Goal: Submit feedback/report problem: Provide input to the site owners about the experience or issues

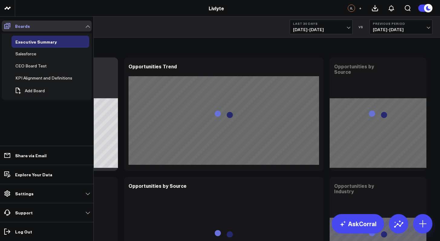
click at [7, 25] on icon at bounding box center [7, 25] width 7 height 7
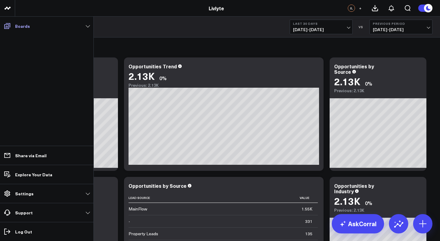
click at [12, 26] on span at bounding box center [7, 26] width 11 height 11
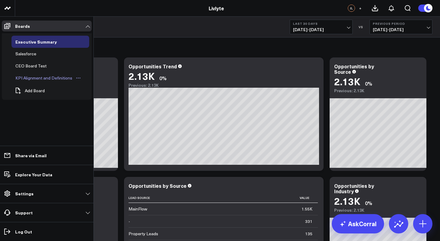
click at [27, 80] on div "KPI Alignment and Definitions" at bounding box center [44, 77] width 60 height 7
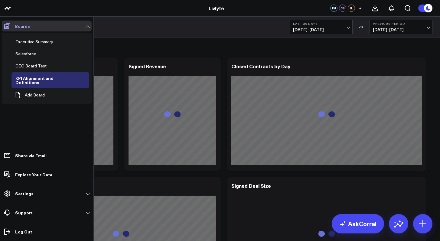
click at [86, 26] on link "Boards" at bounding box center [47, 26] width 90 height 11
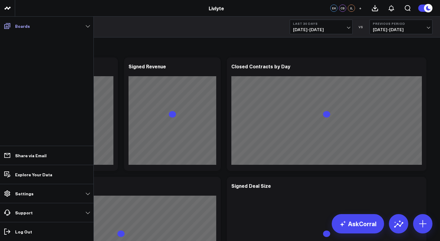
click at [86, 26] on link "Boards" at bounding box center [47, 26] width 90 height 11
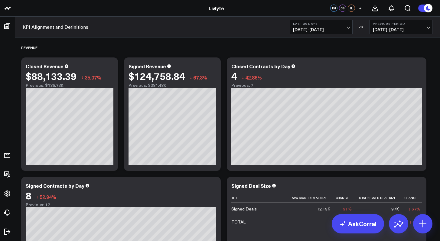
click at [304, 33] on button "Last 30 Days [DATE] - [DATE]" at bounding box center [321, 27] width 63 height 15
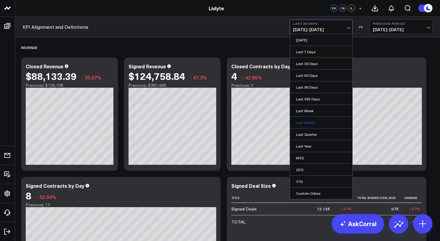
click at [316, 125] on link "Last Month" at bounding box center [321, 122] width 62 height 11
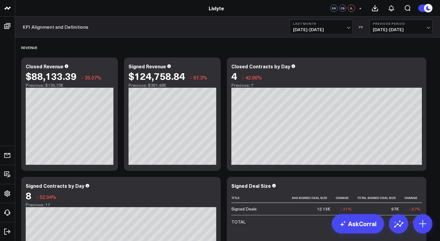
click at [385, 33] on button "Previous Period 08/01/25 - 08/31/25" at bounding box center [400, 27] width 63 height 15
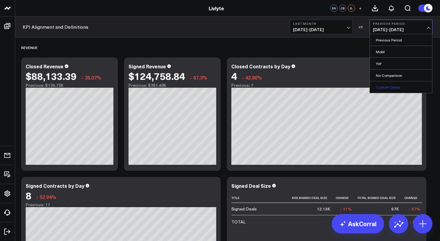
click at [388, 86] on link "Custom Dates" at bounding box center [401, 86] width 62 height 11
select select "9"
select select "2025"
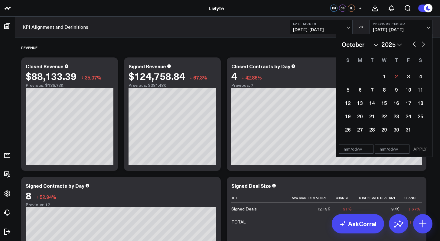
click at [408, 43] on div "January February March April May June July August September October November [D…" at bounding box center [384, 44] width 85 height 9
click at [411, 43] on button "button" at bounding box center [414, 43] width 6 height 7
select select "8"
select select "2025"
click at [414, 44] on button "button" at bounding box center [414, 43] width 6 height 7
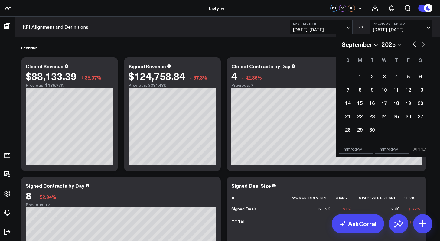
select select "7"
select select "2025"
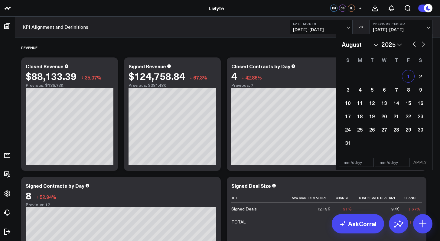
click at [405, 76] on div "1" at bounding box center [408, 76] width 12 height 12
type input "[DATE]"
select select "7"
select select "2025"
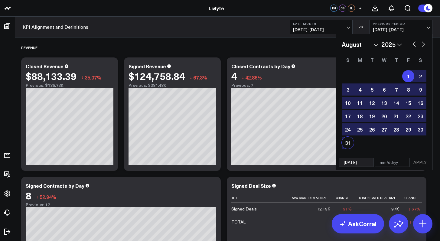
click at [350, 149] on div "1 2 3 4 5 6 7 8 9 10 11 12 13 14 15 16 17 18 19 20 21 22 23 24 25 26 27 28 29 3…" at bounding box center [384, 110] width 85 height 80
click at [349, 146] on div "31" at bounding box center [348, 143] width 12 height 12
type input "[DATE]"
select select "7"
select select "2025"
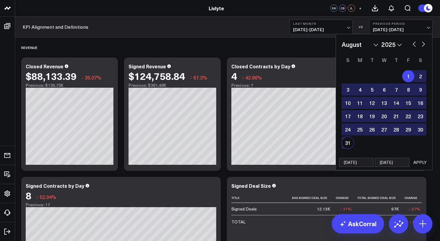
click at [413, 45] on button "button" at bounding box center [414, 43] width 6 height 7
select select "6"
select select "2025"
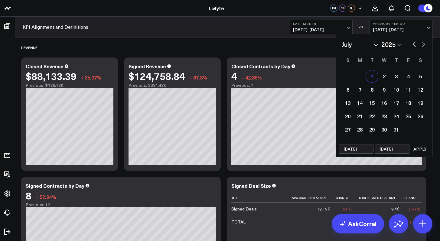
click at [371, 75] on div "1" at bounding box center [372, 76] width 12 height 12
type input "07/01/25"
select select "6"
select select "2025"
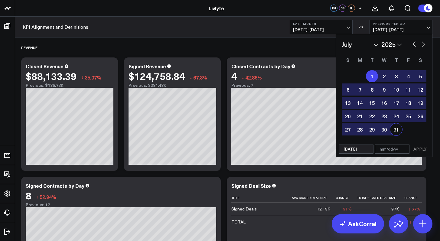
click at [402, 130] on div "31" at bounding box center [396, 129] width 12 height 12
type input "07/31/25"
select select "6"
select select "2025"
click at [414, 147] on button "APPLY" at bounding box center [420, 149] width 18 height 9
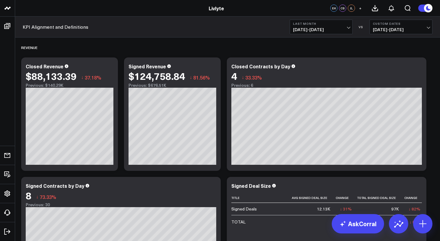
click at [399, 31] on span "07/01/25 - 07/31/25" at bounding box center [401, 29] width 56 height 5
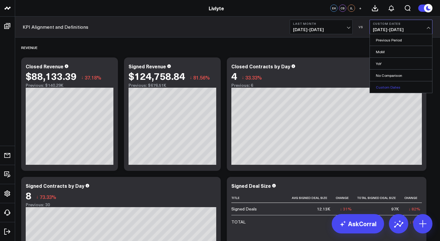
click at [393, 85] on link "Custom Dates" at bounding box center [401, 86] width 62 height 11
select select "9"
select select "2025"
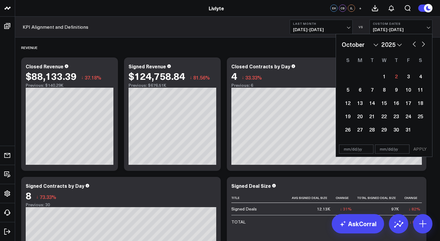
click at [412, 44] on button "button" at bounding box center [414, 43] width 6 height 7
select select "8"
select select "2025"
click at [360, 76] on div "1" at bounding box center [360, 76] width 12 height 12
type input "[DATE]"
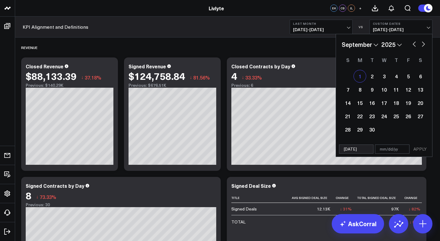
select select "8"
select select "2025"
click at [411, 45] on button "button" at bounding box center [414, 43] width 6 height 7
select select "7"
select select "2025"
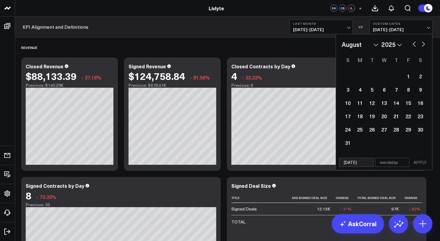
click at [411, 45] on button "button" at bounding box center [414, 43] width 6 height 7
select select "6"
select select "2025"
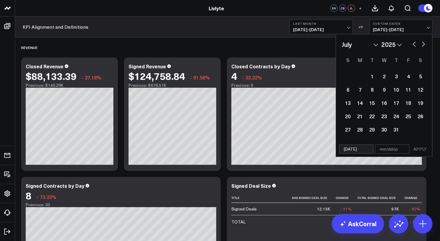
click at [411, 45] on button "button" at bounding box center [414, 43] width 6 height 7
select select "5"
select select "2025"
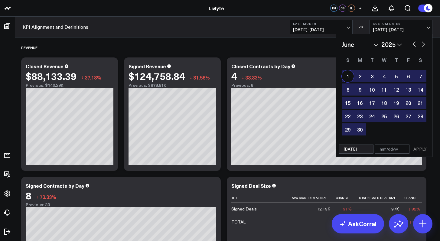
click at [344, 78] on div "1" at bounding box center [348, 76] width 12 height 12
type input "06/01/25"
type input "[DATE]"
select select "5"
select select "2025"
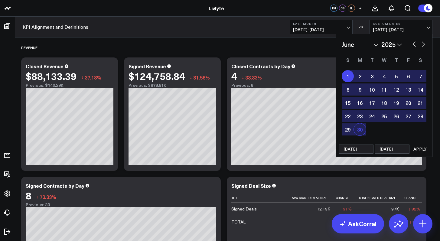
click at [358, 133] on div "30" at bounding box center [360, 129] width 12 height 12
type input "06/30/25"
select select "5"
select select "2025"
click at [347, 75] on div "1" at bounding box center [348, 76] width 12 height 12
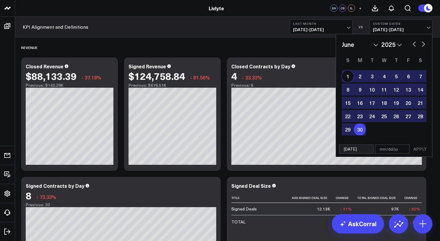
type input "06/01/25"
type input "06/30/25"
select select "5"
select select "2025"
click at [424, 146] on button "APPLY" at bounding box center [420, 149] width 18 height 9
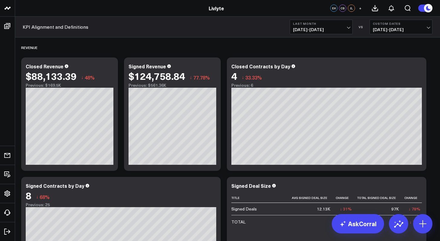
click at [386, 25] on b "Custom Dates" at bounding box center [401, 24] width 56 height 4
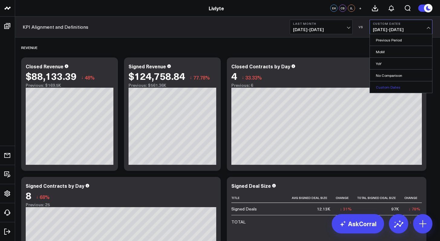
click at [405, 87] on link "Custom Dates" at bounding box center [401, 86] width 62 height 11
select select "9"
select select "2025"
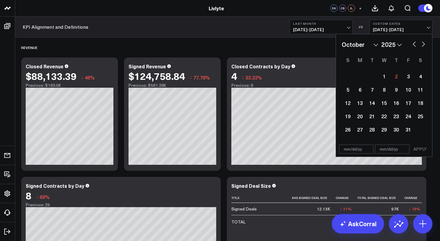
click at [412, 44] on button "button" at bounding box center [414, 43] width 6 height 7
select select "8"
select select "2025"
click at [360, 77] on div "1" at bounding box center [360, 76] width 12 height 12
type input "[DATE]"
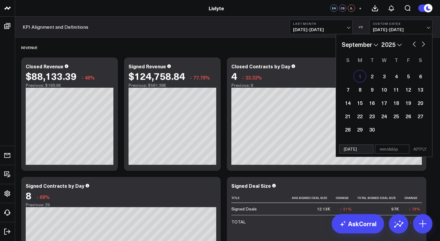
select select "8"
select select "2025"
click at [409, 43] on div "January February March April May June July August September October November [D…" at bounding box center [384, 44] width 85 height 9
click at [413, 43] on button "button" at bounding box center [414, 43] width 6 height 7
select select "6"
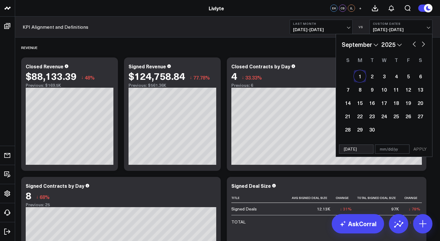
select select "2025"
click at [413, 43] on button "button" at bounding box center [414, 43] width 6 height 7
select select "4"
select select "2025"
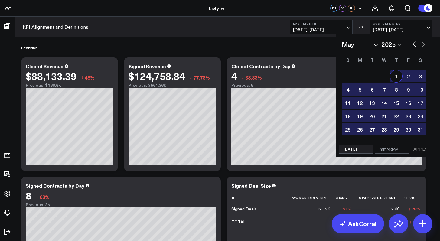
click at [391, 74] on div "1" at bounding box center [396, 76] width 12 height 12
type input "05/01/25"
type input "[DATE]"
select select "4"
select select "2025"
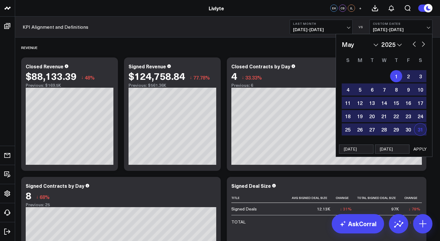
click at [422, 133] on div "31" at bounding box center [420, 129] width 12 height 12
type input "05/31/25"
select select "4"
select select "2025"
click at [396, 75] on div "1" at bounding box center [396, 76] width 12 height 12
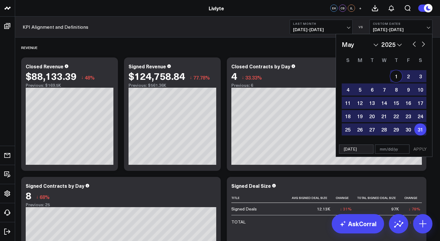
type input "05/01/25"
type input "05/31/25"
select select "4"
select select "2025"
click at [418, 147] on button "APPLY" at bounding box center [420, 149] width 18 height 9
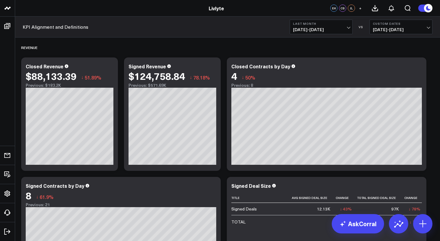
click at [404, 32] on button "Custom Dates 05/01/25 - 05/31/25" at bounding box center [400, 27] width 63 height 15
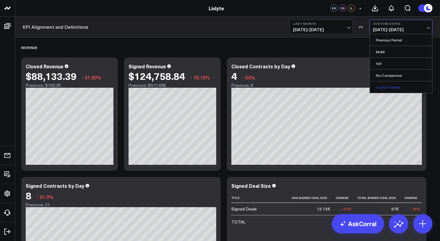
click at [396, 91] on link "Custom Dates" at bounding box center [401, 86] width 62 height 11
select select "9"
select select "2025"
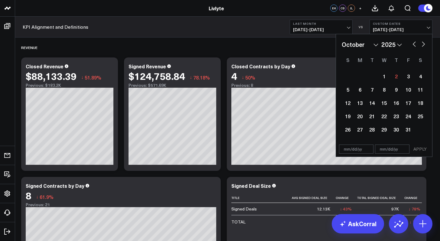
click at [413, 45] on button "button" at bounding box center [414, 43] width 6 height 7
select select "8"
select select "2025"
click at [413, 45] on button "button" at bounding box center [414, 43] width 6 height 7
select select "7"
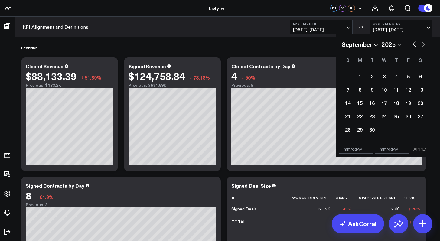
select select "2025"
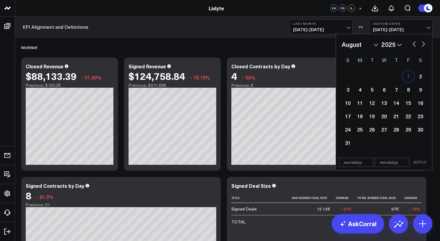
click at [407, 77] on div "1" at bounding box center [408, 76] width 12 height 12
type input "[DATE]"
select select "7"
select select "2025"
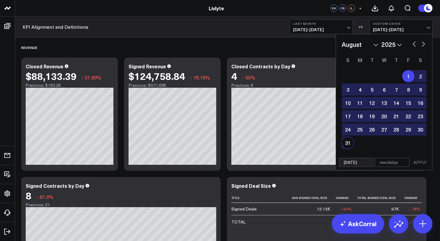
click at [345, 142] on div "31" at bounding box center [348, 143] width 12 height 12
type input "[DATE]"
select select "7"
select select "2025"
click at [418, 165] on button "APPLY" at bounding box center [420, 162] width 18 height 9
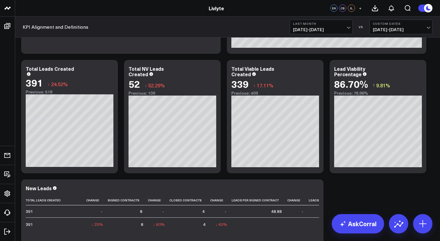
scroll to position [728, 0]
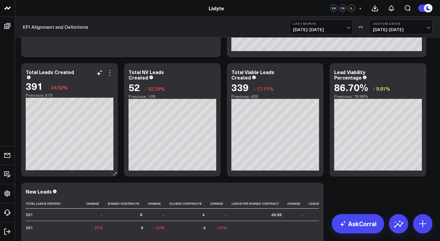
click at [112, 76] on icon at bounding box center [109, 72] width 7 height 7
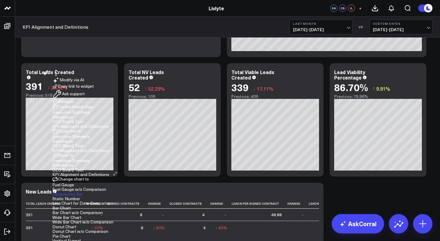
click at [85, 99] on button "Ask support" at bounding box center [68, 94] width 32 height 10
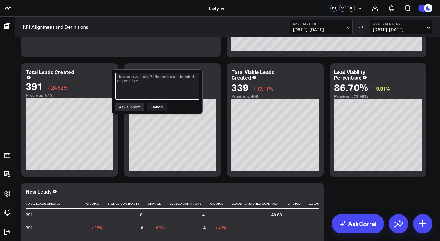
click at [170, 94] on textarea at bounding box center [157, 86] width 84 height 27
click at [415, 27] on span "08/01/25 - 08/31/25" at bounding box center [401, 29] width 56 height 5
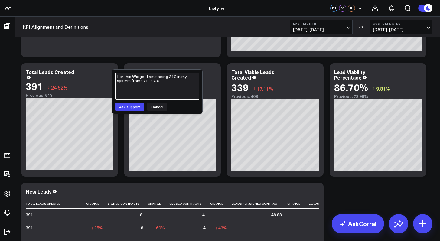
click at [170, 92] on textarea "For this Widget I am seeing 310 in my system from 9/1 - 9/30" at bounding box center [157, 86] width 84 height 27
click at [165, 96] on textarea "For this Widget I am seeing 310 in my system from 9/1 - 9/30 and getting 406 fo…" at bounding box center [157, 86] width 84 height 27
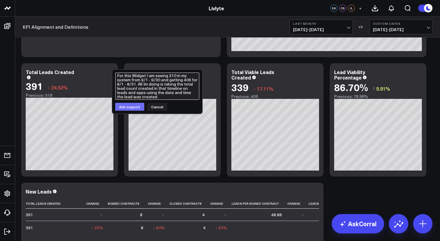
type textarea "For this Widget I am seeing 310 in my system from 9/1 - 9/30 and getting 406 fo…"
click at [134, 110] on button "Ask support" at bounding box center [129, 107] width 29 height 8
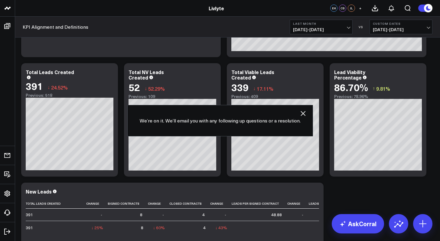
click at [306, 113] on icon "button" at bounding box center [302, 113] width 7 height 7
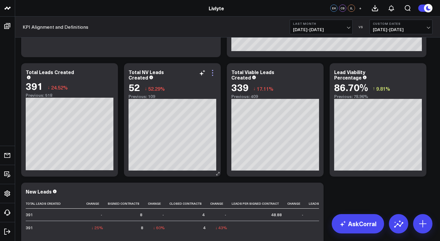
click at [216, 73] on icon at bounding box center [212, 72] width 7 height 7
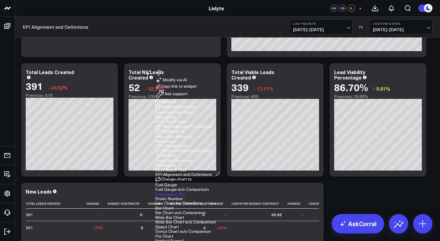
scroll to position [729, 0]
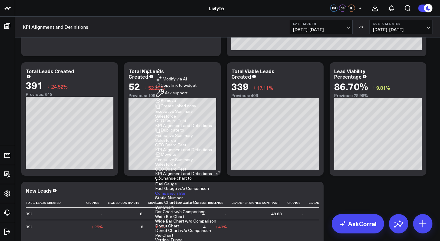
click at [187, 98] on button "Ask support" at bounding box center [171, 93] width 32 height 10
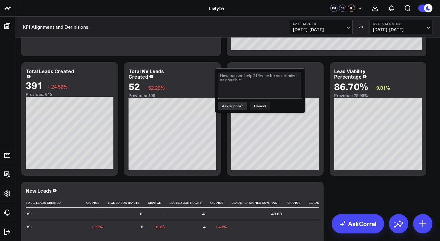
click at [272, 74] on textarea at bounding box center [260, 85] width 84 height 27
drag, startPoint x: 248, startPoint y: 78, endPoint x: 215, endPoint y: 75, distance: 33.7
click at [215, 75] on div "Modify via AI Copy link to widget Ask support Remove Create linked copy Executi…" at bounding box center [172, 118] width 97 height 113
click at [289, 83] on textarea "I'm seeing 71 NV leads for 9/1 - 9/30 and 140 NV Leads from 8/1 - 8/31." at bounding box center [260, 85] width 84 height 27
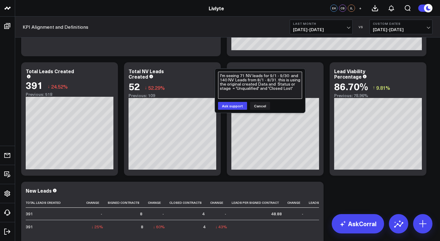
click at [260, 92] on textarea "I'm seeing 71 NV leads for 9/1 - 9/30 and 140 NV Leads from 8/1 - 8/31. this is…" at bounding box center [260, 85] width 84 height 27
click at [260, 89] on textarea "I'm seeing 71 NV leads for 9/1 - 9/30 and 140 NV Leads from 8/1 - 8/31. this is…" at bounding box center [260, 85] width 84 height 27
click at [274, 95] on textarea "I'm seeing 71 NV leads for 9/1 - 9/30 and 140 NV Leads from 8/1 - 8/31. this is…" at bounding box center [260, 85] width 84 height 27
type textarea "I'm seeing 71 NV leads for 9/1 - 9/30 and 140 NV Leads from 8/1 - 8/31. this is…"
click at [239, 109] on button "Ask support" at bounding box center [232, 106] width 29 height 8
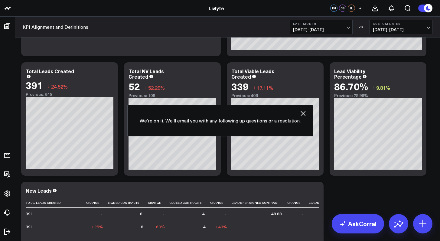
click at [301, 115] on icon "button" at bounding box center [302, 113] width 7 height 7
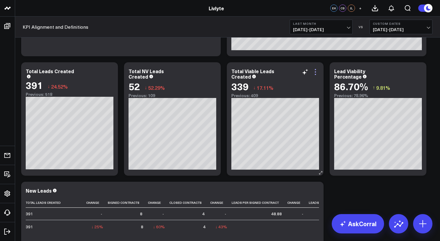
click at [318, 73] on icon at bounding box center [315, 71] width 7 height 7
click at [419, 75] on icon at bounding box center [418, 74] width 1 height 1
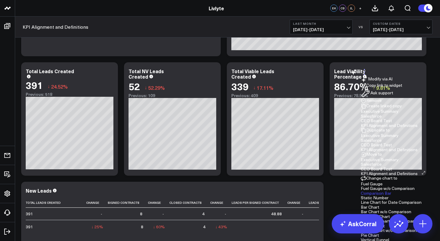
click at [365, 75] on icon at bounding box center [364, 74] width 1 height 1
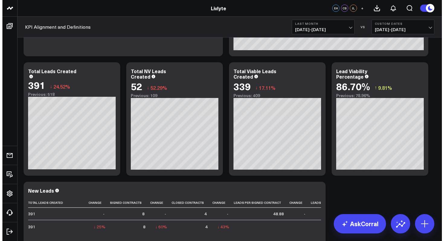
scroll to position [729, 0]
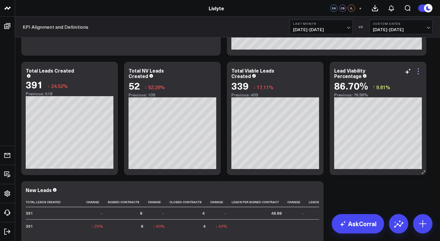
click at [420, 74] on icon at bounding box center [417, 71] width 7 height 7
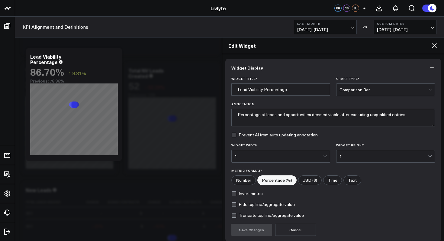
scroll to position [51, 0]
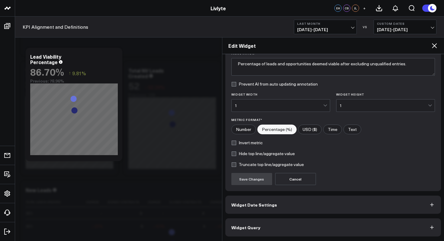
click at [280, 223] on button "Widget Query" at bounding box center [334, 227] width 216 height 18
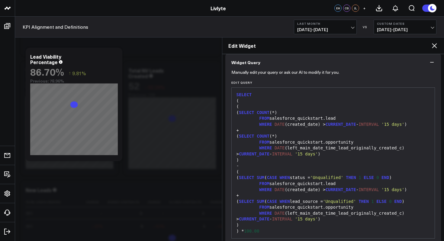
click at [262, 228] on div ")" at bounding box center [333, 225] width 197 height 6
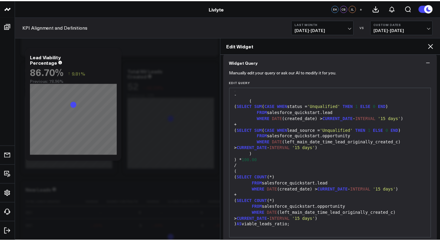
scroll to position [77, 0]
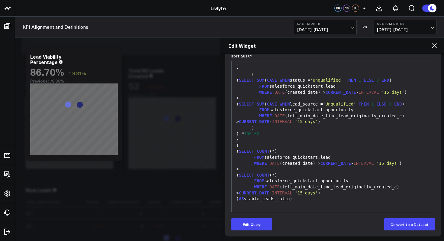
click at [434, 47] on icon at bounding box center [434, 45] width 5 height 5
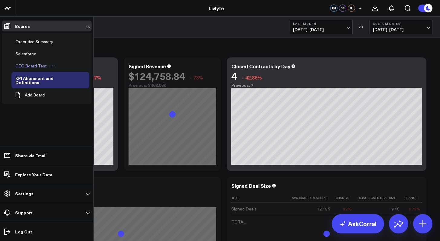
click at [57, 70] on link "CEO Board Test" at bounding box center [35, 66] width 48 height 12
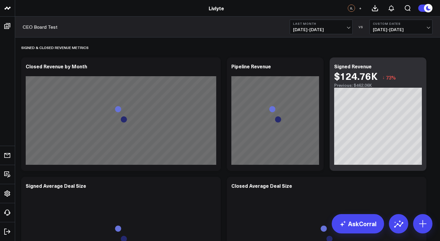
click at [348, 30] on span "09/01/25 - 09/30/25" at bounding box center [321, 29] width 56 height 5
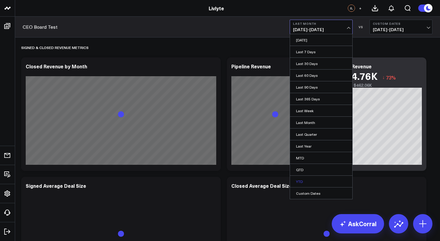
click at [313, 184] on link "YTD" at bounding box center [321, 181] width 62 height 11
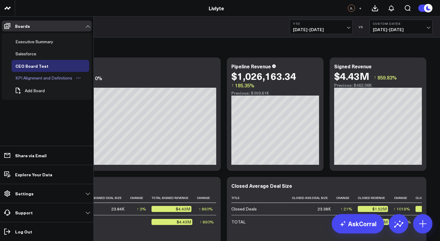
click at [39, 78] on div "KPI Alignment and Definitions" at bounding box center [44, 77] width 60 height 7
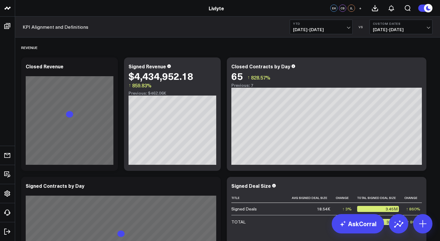
click at [316, 29] on span "[DATE] - [DATE]" at bounding box center [321, 29] width 56 height 5
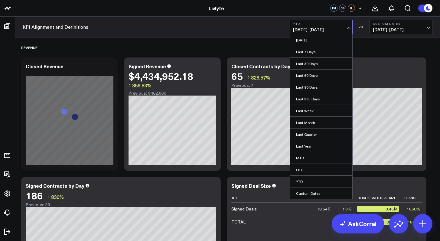
click at [316, 29] on span "[DATE] - [DATE]" at bounding box center [321, 29] width 56 height 5
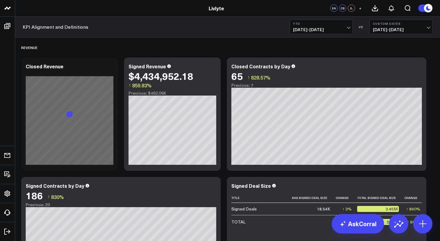
click at [316, 29] on span "[DATE] - [DATE]" at bounding box center [321, 29] width 56 height 5
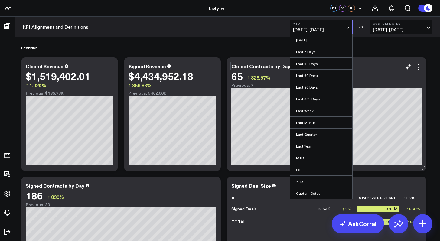
click at [278, 69] on div "Closed Contracts by Day" at bounding box center [263, 66] width 64 height 7
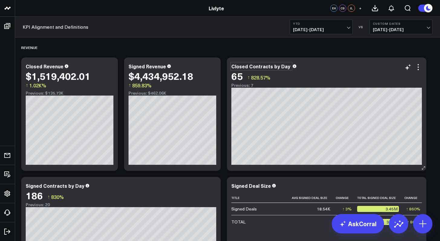
click at [290, 80] on div "65 ↑ 828.57%" at bounding box center [326, 75] width 190 height 11
click at [328, 29] on span "[DATE] - [DATE]" at bounding box center [321, 29] width 56 height 5
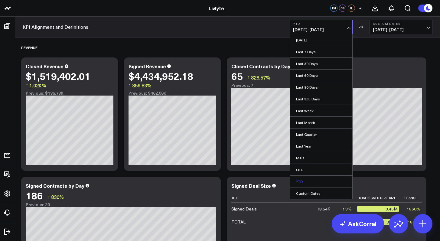
click at [322, 183] on link "YTD" at bounding box center [321, 181] width 62 height 11
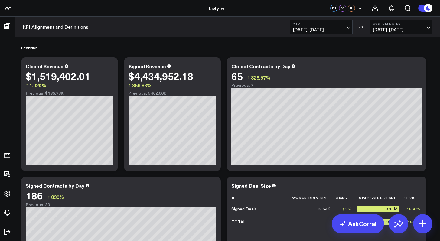
click at [329, 23] on b "YTD" at bounding box center [321, 24] width 56 height 4
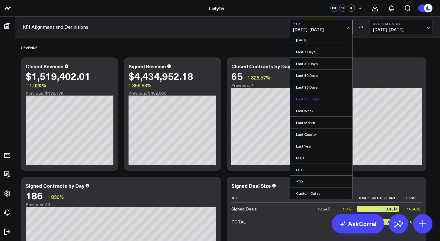
click at [318, 98] on link "Last 365 Days" at bounding box center [321, 98] width 62 height 11
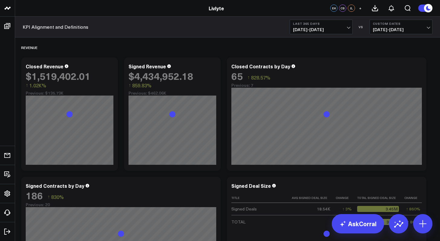
click at [337, 29] on span "10/02/24 - 10/01/25" at bounding box center [321, 29] width 56 height 5
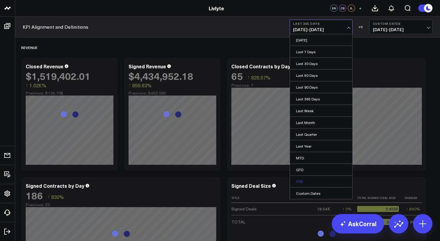
click at [306, 181] on link "YTD" at bounding box center [321, 181] width 62 height 11
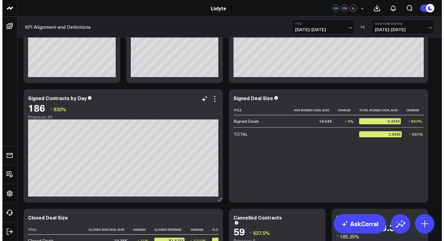
scroll to position [46, 0]
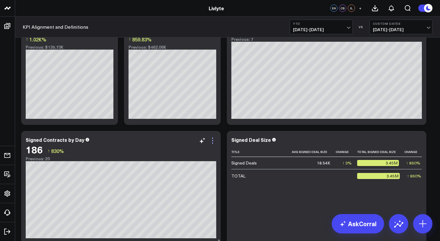
click at [214, 139] on icon at bounding box center [212, 140] width 7 height 7
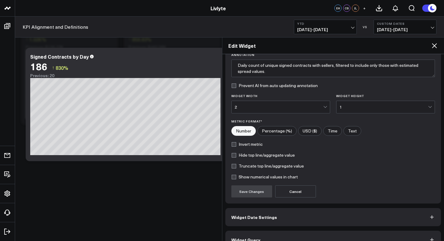
scroll to position [62, 0]
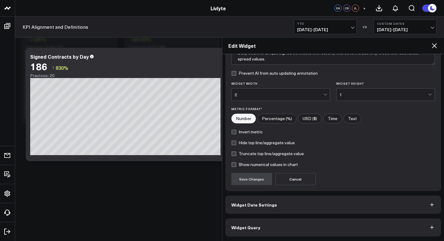
click at [252, 202] on span "Widget Date Settings" at bounding box center [255, 204] width 46 height 5
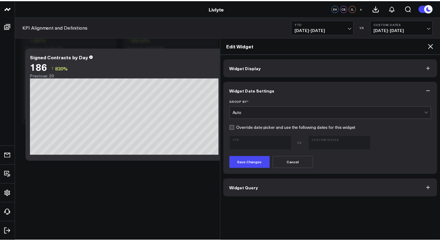
scroll to position [0, 0]
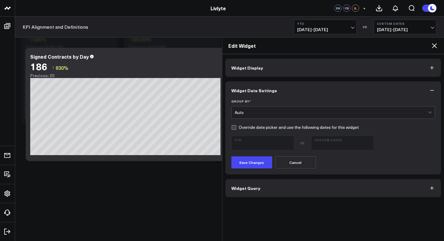
click at [274, 113] on div "Auto" at bounding box center [332, 112] width 194 height 5
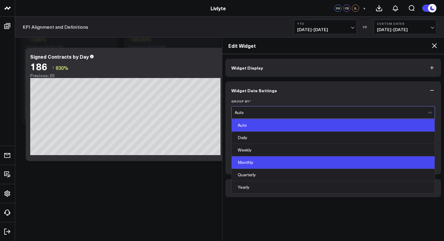
click at [262, 159] on div "Monthly" at bounding box center [333, 162] width 203 height 12
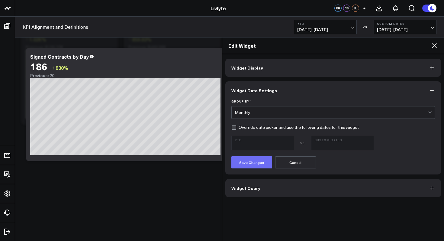
click at [252, 161] on button "Save Changes" at bounding box center [252, 162] width 41 height 12
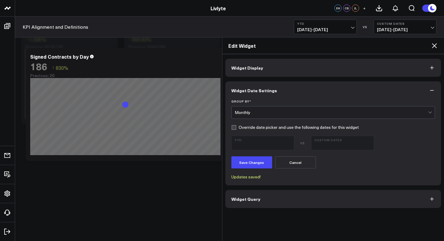
click at [434, 44] on icon at bounding box center [434, 45] width 7 height 7
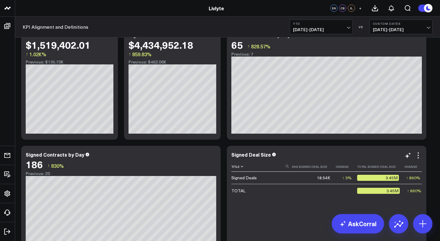
scroll to position [30, 0]
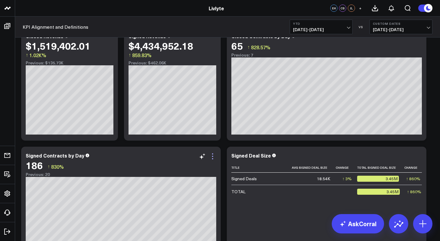
click at [215, 157] on icon at bounding box center [212, 156] width 7 height 7
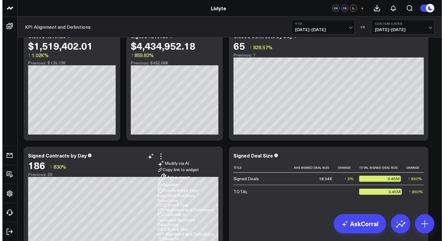
scroll to position [96, 0]
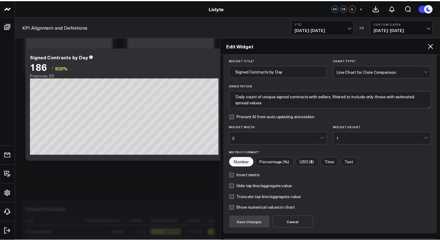
scroll to position [24, 0]
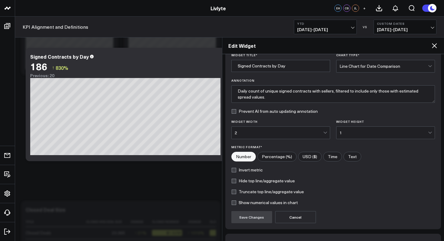
click at [258, 203] on label "Show numerical values in chart" at bounding box center [265, 202] width 67 height 5
click at [236, 203] on input "Show numerical values in chart" at bounding box center [234, 202] width 5 height 5
checkbox input "true"
click at [262, 220] on button "Save Changes" at bounding box center [252, 217] width 41 height 12
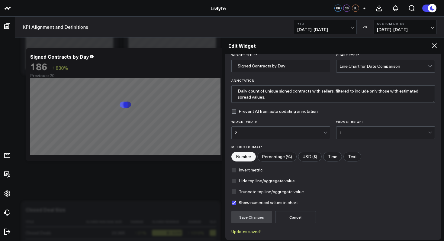
click at [434, 44] on icon at bounding box center [434, 45] width 7 height 7
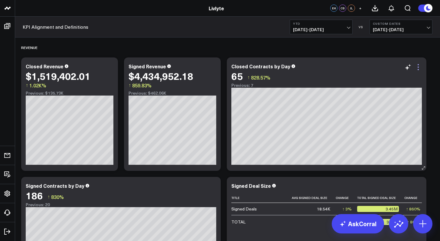
click at [420, 68] on icon at bounding box center [417, 66] width 7 height 7
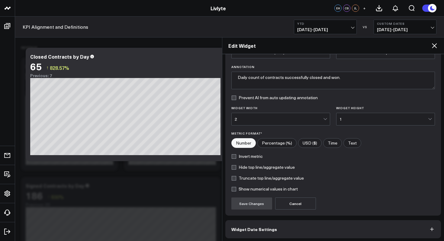
scroll to position [41, 0]
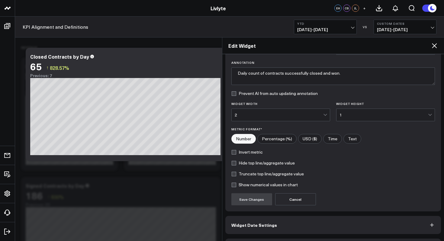
click at [244, 182] on label "Show numerical values in chart" at bounding box center [265, 184] width 67 height 5
click at [236, 182] on input "Show numerical values in chart" at bounding box center [234, 184] width 5 height 5
checkbox input "true"
click at [244, 194] on button "Save Changes" at bounding box center [252, 199] width 41 height 12
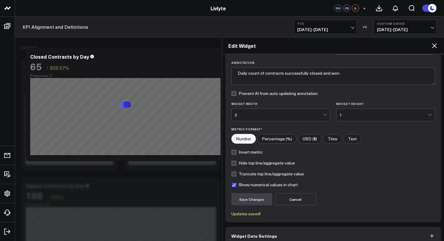
scroll to position [73, 0]
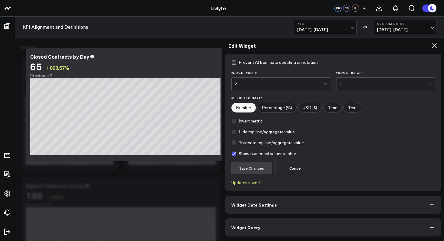
click at [250, 207] on button "Widget Date Settings" at bounding box center [334, 205] width 216 height 18
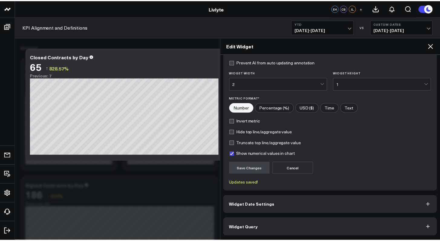
scroll to position [0, 0]
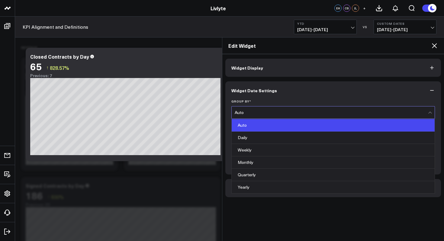
click at [262, 113] on div "Auto" at bounding box center [332, 112] width 194 height 5
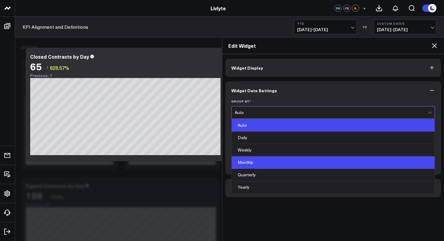
click at [252, 161] on div "Monthly" at bounding box center [333, 162] width 203 height 12
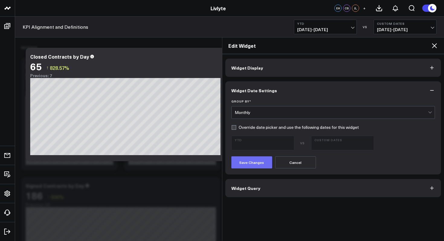
click at [261, 165] on button "Save Changes" at bounding box center [252, 162] width 41 height 12
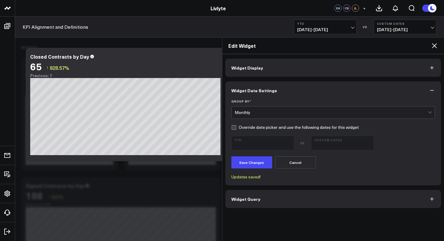
click at [437, 45] on icon at bounding box center [434, 45] width 7 height 7
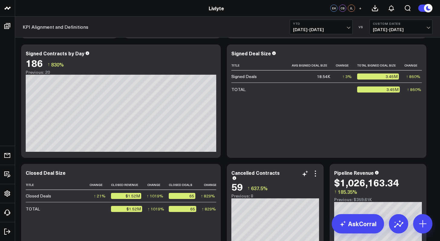
scroll to position [145, 0]
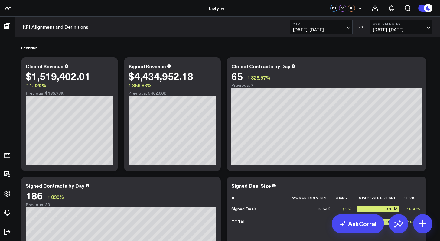
click at [336, 32] on button "YTD [DATE] - [DATE]" at bounding box center [321, 27] width 63 height 15
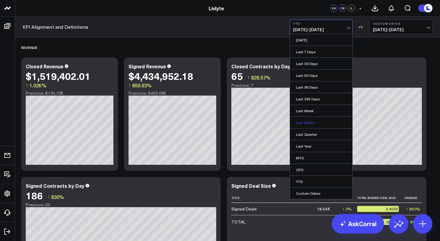
click at [327, 121] on link "Last Month" at bounding box center [321, 122] width 62 height 11
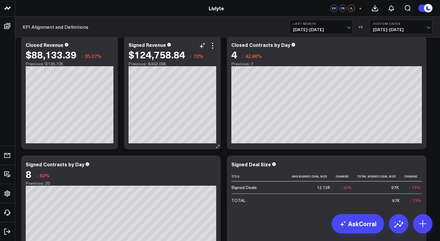
scroll to position [47, 0]
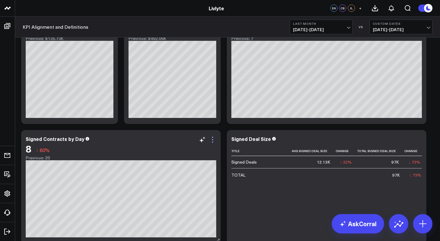
click at [216, 141] on icon at bounding box center [212, 139] width 7 height 7
click at [215, 139] on icon at bounding box center [212, 139] width 7 height 7
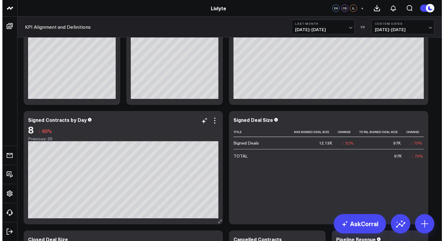
scroll to position [68, 0]
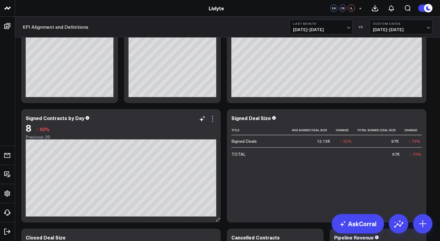
click at [215, 121] on icon at bounding box center [212, 118] width 7 height 7
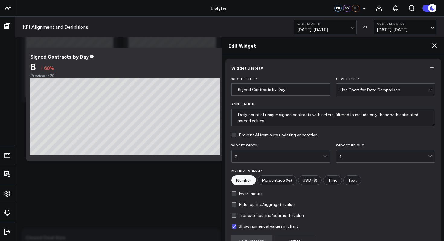
scroll to position [62, 0]
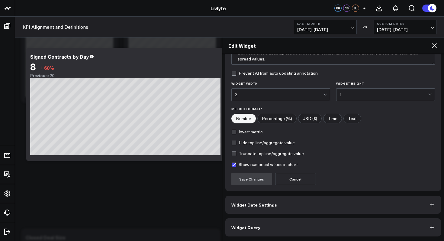
click at [261, 225] on button "Widget Query" at bounding box center [334, 227] width 216 height 18
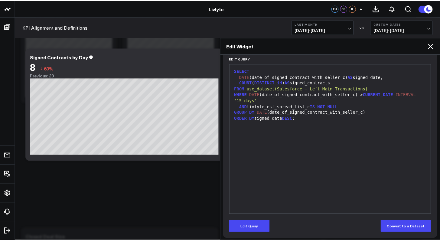
scroll to position [77, 0]
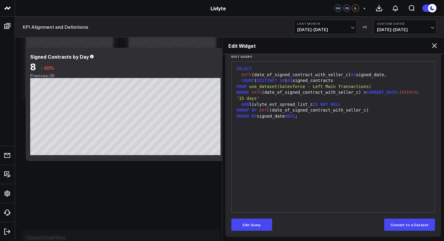
click at [434, 49] on div "Edit Widget" at bounding box center [334, 45] width 222 height 17
click at [435, 43] on icon at bounding box center [434, 45] width 7 height 7
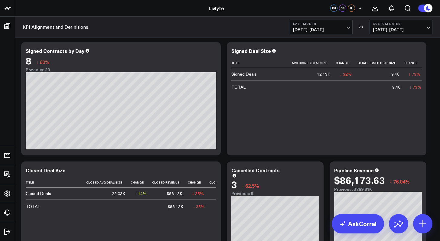
scroll to position [135, 0]
click at [338, 26] on button "Last Month [DATE] - [DATE]" at bounding box center [321, 27] width 63 height 15
click at [230, 29] on div "KPI Alignment and Definitions Last Month 09/01/25 - 09/30/25 VS Custom Dates 08…" at bounding box center [227, 27] width 425 height 21
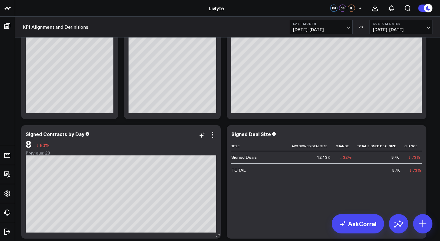
scroll to position [56, 0]
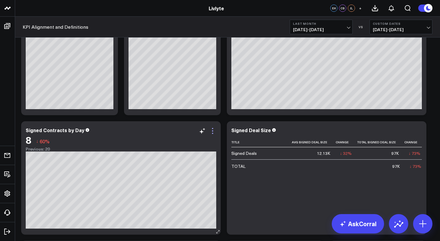
click at [214, 129] on icon at bounding box center [212, 130] width 7 height 7
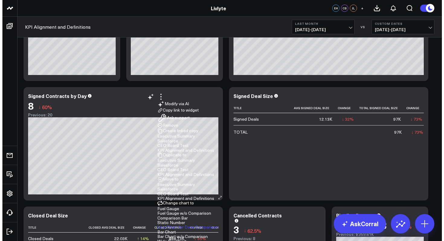
scroll to position [96, 0]
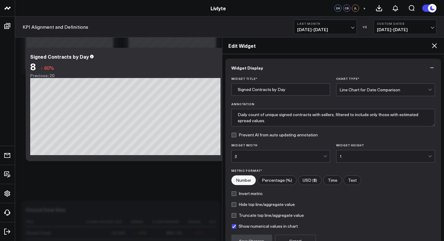
scroll to position [62, 0]
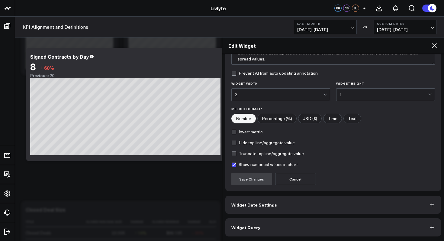
click at [259, 229] on button "Widget Query" at bounding box center [334, 227] width 216 height 18
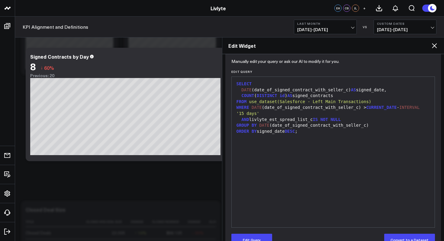
click at [348, 122] on div "AND livlyte_est_spread_list_c IS NOT NULL" at bounding box center [333, 120] width 197 height 6
drag, startPoint x: 348, startPoint y: 119, endPoint x: 243, endPoint y: 121, distance: 104.9
click at [243, 121] on div "AND livlyte_est_spread_list_c IS NOT NULL" at bounding box center [333, 120] width 197 height 6
click at [291, 139] on div at bounding box center [333, 137] width 197 height 6
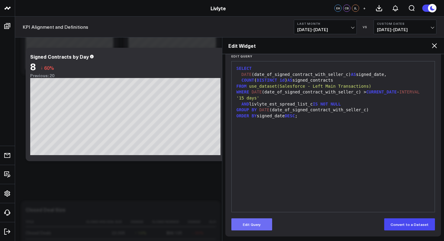
click at [259, 221] on button "Edit Query" at bounding box center [252, 224] width 41 height 12
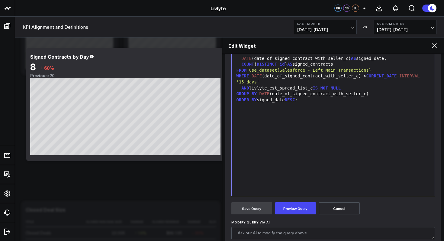
scroll to position [81, 0]
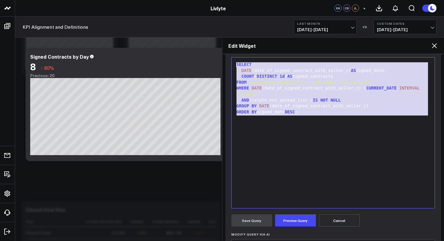
drag, startPoint x: 307, startPoint y: 119, endPoint x: 235, endPoint y: 60, distance: 93.3
click at [235, 60] on div "9 1 2 3 4 5 6 7 8 9 › ⌄ SELECT DATE (date_of_signed_contract_with_seller_c) AS …" at bounding box center [334, 132] width 204 height 151
copy div "SELECT DATE (date_of_signed_contract_with_seller_c) AS signed_date, COUNT ( DIS…"
click at [336, 133] on div "SELECT DATE (date_of_signed_contract_with_seller_c) AS signed_date, COUNT ( DIS…" at bounding box center [333, 132] width 197 height 145
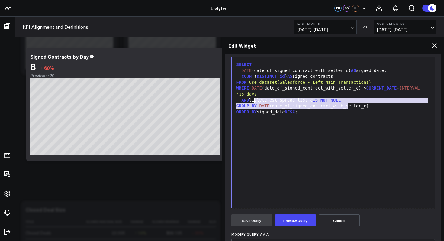
drag, startPoint x: 349, startPoint y: 103, endPoint x: 249, endPoint y: 100, distance: 99.8
click at [249, 100] on div "SELECT DATE (date_of_signed_contract_with_seller_c) AS signed_date, COUNT ( DIS…" at bounding box center [333, 132] width 197 height 145
click at [249, 100] on div "AND livlyte_est_spread_list_c IS NOT NULL" at bounding box center [333, 100] width 197 height 6
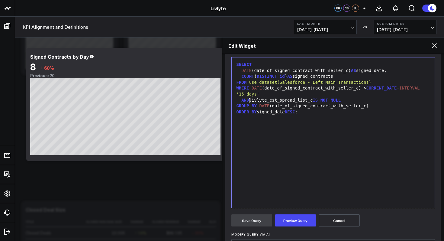
click at [366, 105] on div "GROUP BY DATE (date_of_signed_contract_with_seller_c)" at bounding box center [333, 106] width 197 height 6
click at [362, 99] on div "AND livlyte_est_spread_list_c IS NOT NULL" at bounding box center [333, 100] width 197 height 6
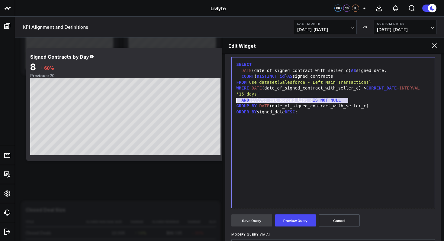
drag, startPoint x: 362, startPoint y: 99, endPoint x: 238, endPoint y: 100, distance: 123.6
click at [238, 100] on div "AND livlyte_est_spread_list_c IS NOT NULL" at bounding box center [333, 100] width 197 height 6
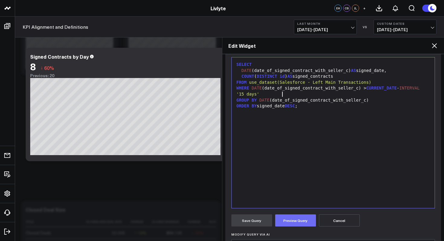
click at [288, 223] on button "Preview Query" at bounding box center [295, 220] width 41 height 12
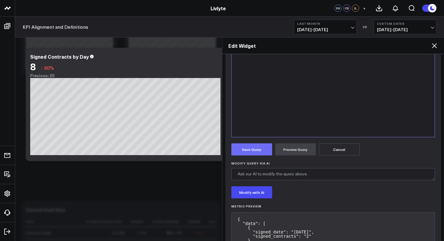
click at [263, 152] on button "Save Query" at bounding box center [252, 149] width 41 height 12
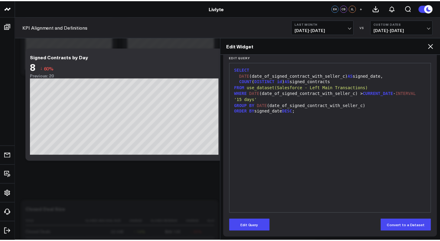
scroll to position [77, 0]
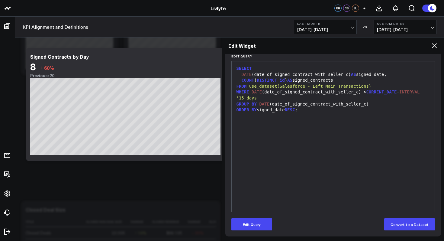
click at [431, 45] on icon at bounding box center [434, 45] width 7 height 7
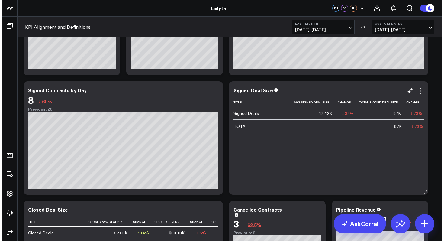
scroll to position [0, 57]
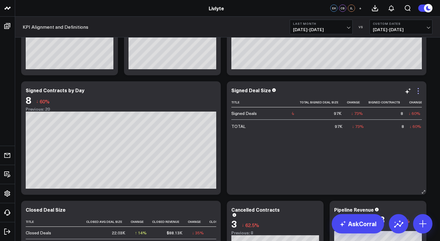
click at [422, 94] on icon at bounding box center [417, 90] width 7 height 7
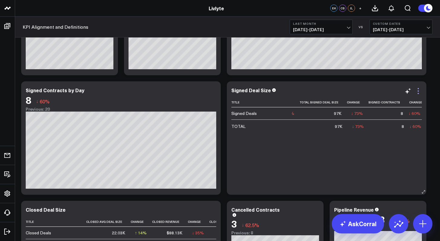
click at [422, 93] on icon at bounding box center [417, 90] width 7 height 7
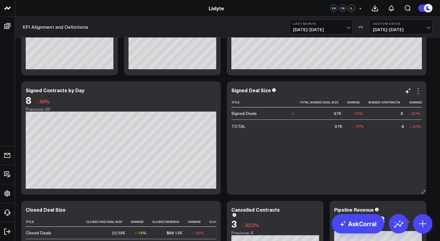
click at [420, 93] on icon at bounding box center [417, 90] width 7 height 7
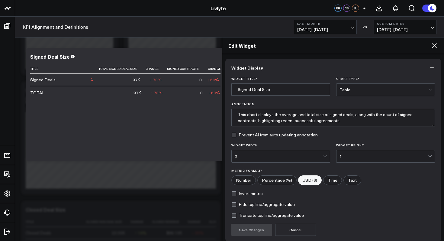
scroll to position [51, 0]
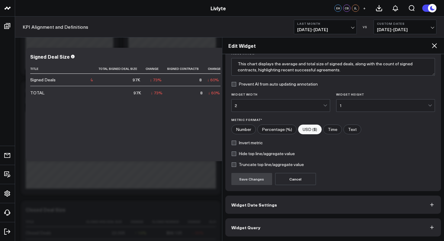
click at [296, 230] on button "Widget Query" at bounding box center [334, 227] width 216 height 18
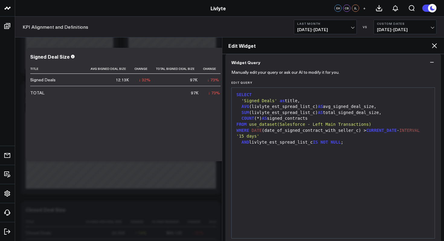
scroll to position [77, 0]
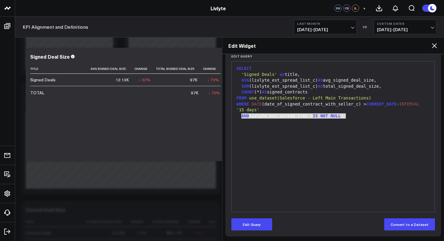
drag, startPoint x: 346, startPoint y: 116, endPoint x: 242, endPoint y: 115, distance: 104.0
click at [242, 115] on div "AND livlyte_est_spread_list_c IS NOT NULL ;" at bounding box center [333, 116] width 197 height 6
click at [261, 224] on button "Edit Query" at bounding box center [252, 224] width 41 height 12
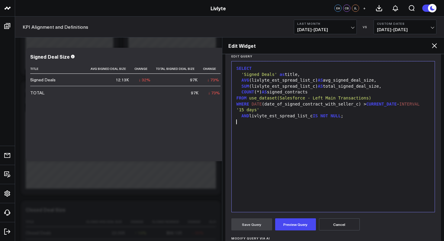
click at [344, 147] on div "SELECT 'Signed Deals' as title, AVG (livlyte_est_spread_list_c) AS avg_signed_d…" at bounding box center [333, 136] width 197 height 145
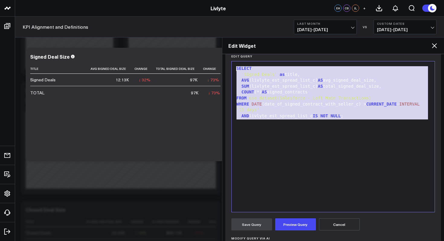
drag, startPoint x: 363, startPoint y: 120, endPoint x: 223, endPoint y: 61, distance: 152.3
click at [223, 61] on div "Widget Display Widget Date Settings Widget Query Manually edit your query or as…" at bounding box center [334, 147] width 222 height 187
copy div "SELECT 'Signed Deals' as title, AVG (livlyte_est_spread_list_c) AS avg_signed_d…"
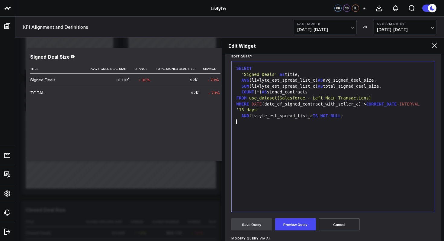
click at [377, 163] on div "SELECT 'Signed Deals' as title, AVG (livlyte_est_spread_list_c) AS avg_signed_d…" at bounding box center [333, 136] width 197 height 145
drag, startPoint x: 352, startPoint y: 117, endPoint x: 230, endPoint y: 114, distance: 122.5
click at [230, 114] on div "Manually edit your query or ask our AI to modify it for you. Edit Query 9 1 2 3…" at bounding box center [334, 178] width 216 height 266
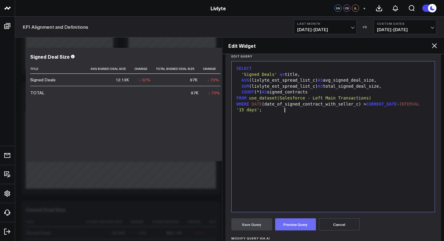
click at [297, 218] on button "Preview Query" at bounding box center [295, 224] width 41 height 12
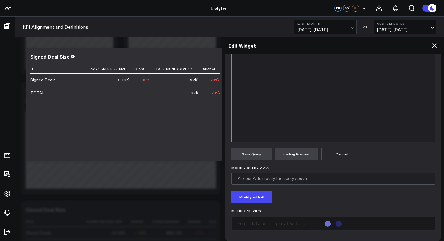
scroll to position [152, 0]
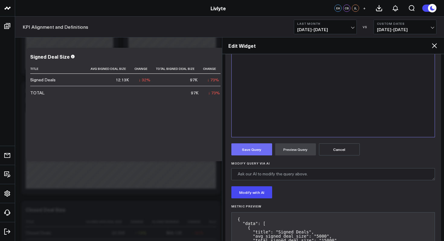
click at [238, 148] on button "Save Query" at bounding box center [252, 149] width 41 height 12
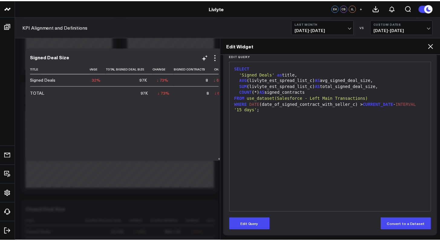
scroll to position [0, 0]
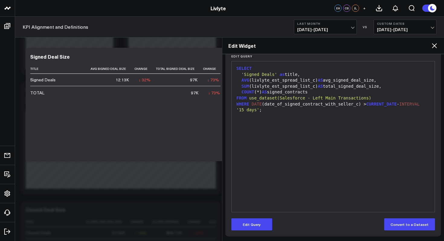
click at [438, 47] on icon at bounding box center [434, 45] width 7 height 7
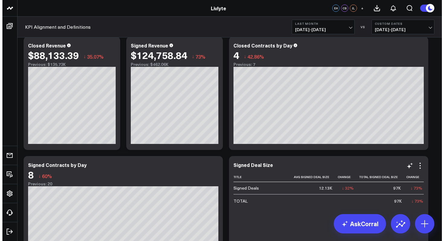
scroll to position [5, 0]
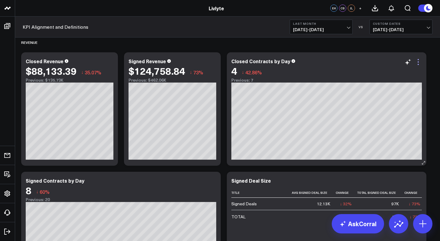
click at [421, 64] on icon at bounding box center [417, 61] width 7 height 7
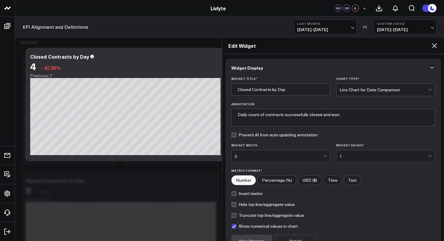
scroll to position [62, 0]
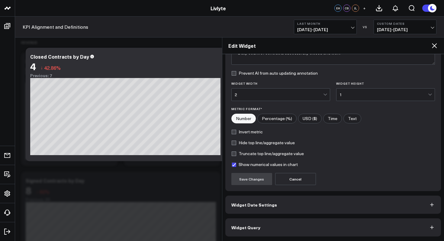
click at [259, 228] on button "Widget Query" at bounding box center [334, 227] width 216 height 18
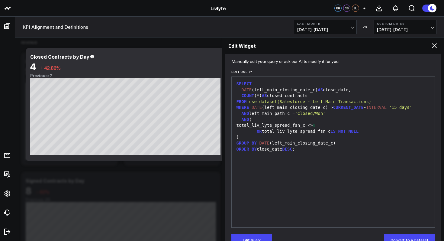
scroll to position [77, 0]
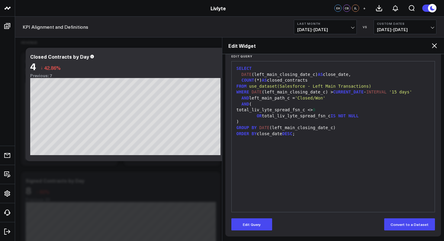
click at [432, 45] on icon at bounding box center [434, 45] width 7 height 7
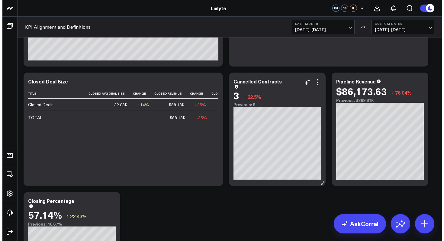
scroll to position [218, 0]
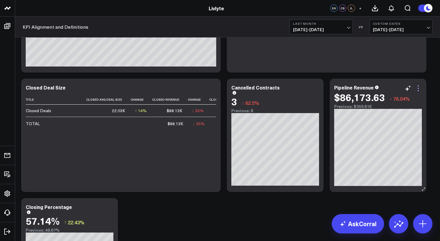
click at [419, 89] on icon at bounding box center [417, 88] width 7 height 7
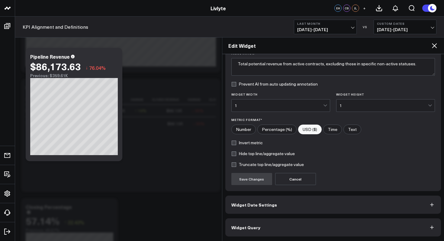
scroll to position [50, 0]
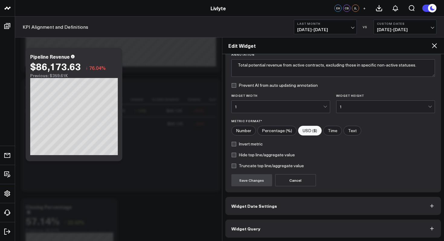
click at [279, 203] on button "Widget Date Settings" at bounding box center [334, 206] width 216 height 18
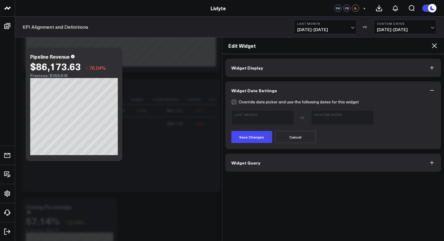
click at [275, 207] on div "Widget Display Widget Date Settings Override date picker and use the following …" at bounding box center [334, 147] width 222 height 187
click at [234, 101] on label "Override date picker and use the following dates for this widget" at bounding box center [296, 101] width 128 height 5
click at [234, 101] on input "Override date picker and use the following dates for this widget" at bounding box center [234, 101] width 5 height 5
click at [258, 119] on span "09/01/25 - 09/30/25" at bounding box center [263, 120] width 56 height 5
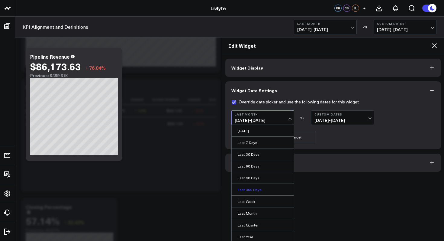
scroll to position [49, 0]
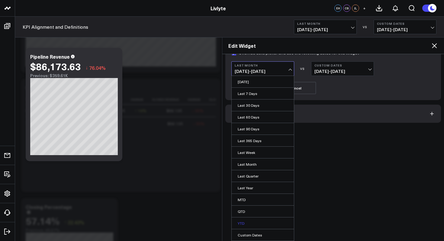
click at [249, 225] on link "YTD" at bounding box center [263, 222] width 62 height 11
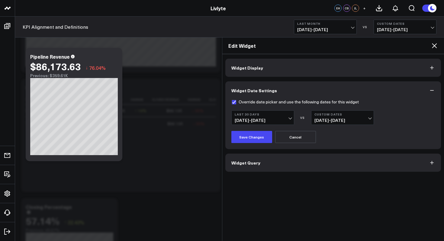
scroll to position [0, 0]
click at [360, 122] on span "08/01/25 - 08/31/25" at bounding box center [343, 120] width 56 height 5
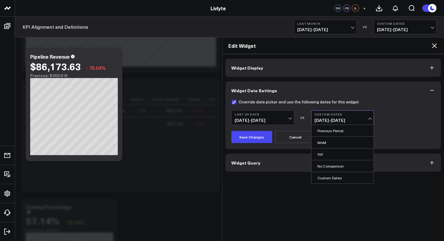
click at [346, 184] on div "Widget Display Widget Date Settings Override date picker and use the following …" at bounding box center [334, 147] width 222 height 187
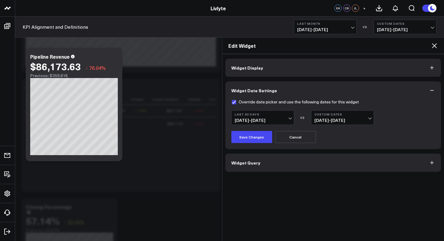
click at [345, 116] on button "Custom Dates 08/01/25 - 08/31/25" at bounding box center [342, 117] width 63 height 15
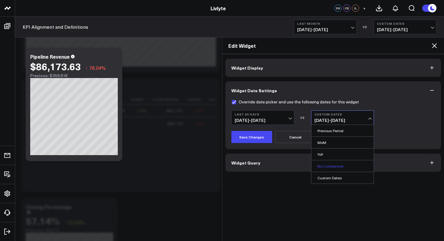
click at [339, 164] on link "No Comparison" at bounding box center [343, 165] width 62 height 11
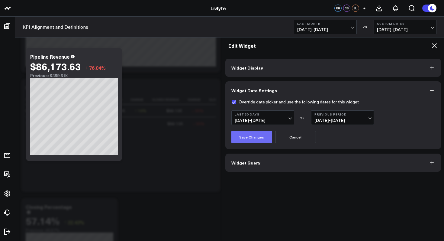
click at [257, 138] on button "Save Changes" at bounding box center [252, 137] width 41 height 12
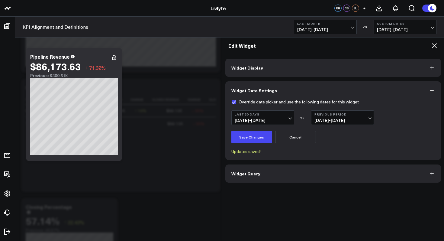
click at [286, 116] on button "Last 30 Days [DATE] - [DATE]" at bounding box center [263, 117] width 63 height 15
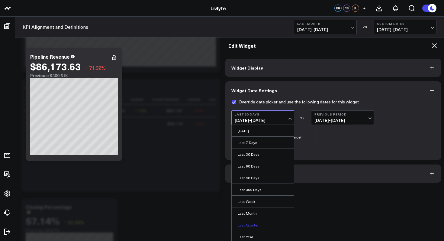
scroll to position [49, 0]
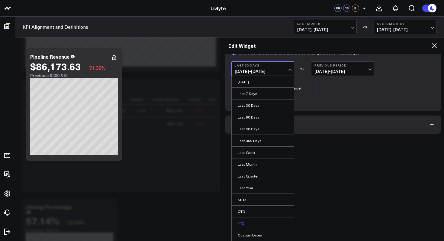
click at [257, 223] on link "YTD" at bounding box center [263, 222] width 62 height 11
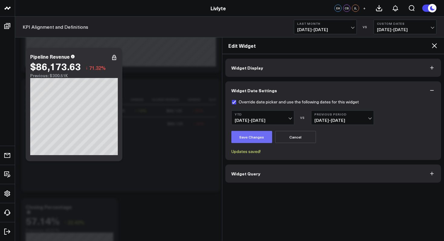
click at [261, 139] on button "Save Changes" at bounding box center [252, 137] width 41 height 12
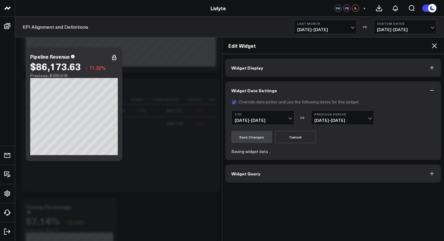
click at [349, 119] on span "08/03/25 - 09/01/25" at bounding box center [343, 120] width 56 height 5
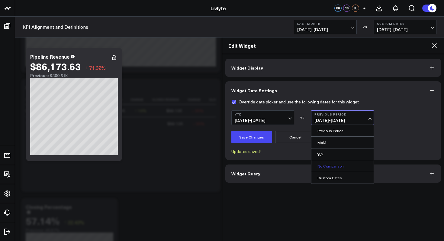
click at [328, 164] on link "No Comparison" at bounding box center [343, 165] width 62 height 11
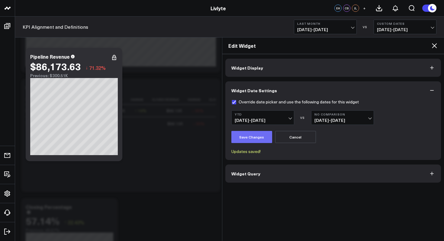
click at [247, 140] on button "Save Changes" at bounding box center [252, 137] width 41 height 12
click at [261, 123] on button "YTD [DATE] - [DATE]" at bounding box center [263, 117] width 63 height 15
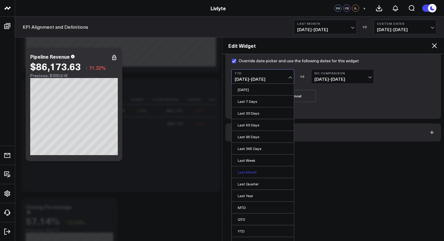
scroll to position [45, 0]
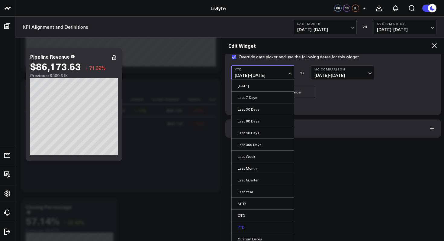
click at [261, 228] on link "YTD" at bounding box center [263, 226] width 62 height 11
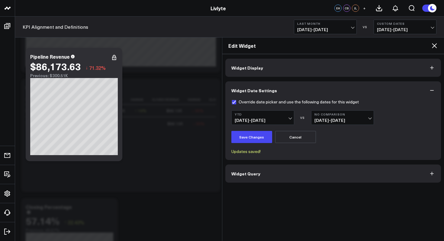
click at [297, 138] on button "Cancel" at bounding box center [295, 137] width 41 height 12
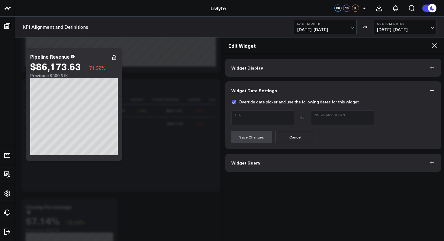
click at [236, 101] on label "Override date picker and use the following dates for this widget" at bounding box center [296, 101] width 128 height 5
click at [236, 101] on input "Override date picker and use the following dates for this widget" at bounding box center [234, 101] width 5 height 5
click at [235, 103] on label "Override date picker and use the following dates for this widget" at bounding box center [296, 101] width 128 height 5
click at [235, 103] on input "Override date picker and use the following dates for this widget" at bounding box center [234, 101] width 5 height 5
checkbox input "true"
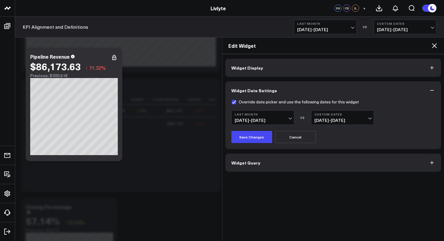
click at [247, 121] on span "09/01/25 - 09/30/25" at bounding box center [263, 120] width 56 height 5
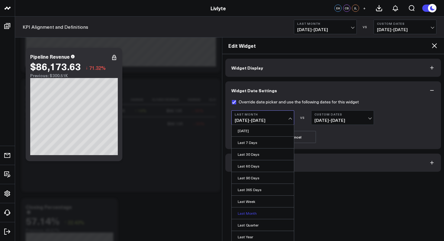
scroll to position [49, 0]
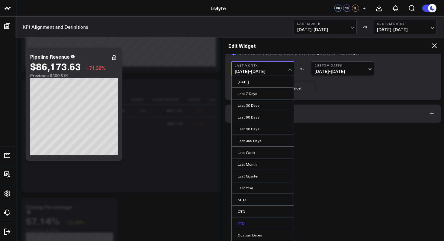
click at [254, 223] on link "YTD" at bounding box center [263, 222] width 62 height 11
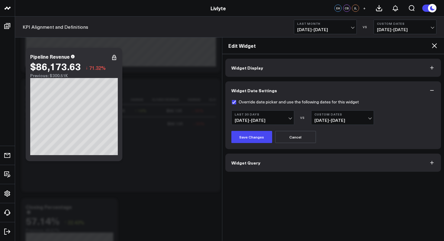
click at [281, 118] on span "09/02/25 - 10/01/25" at bounding box center [263, 120] width 56 height 5
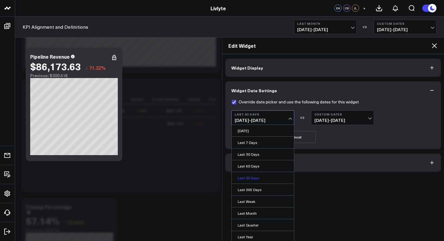
scroll to position [49, 0]
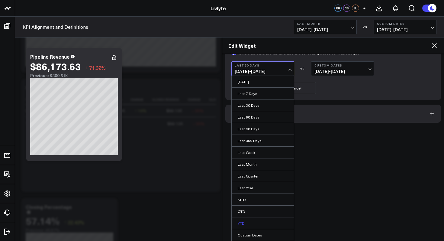
click at [252, 223] on link "YTD" at bounding box center [263, 222] width 62 height 11
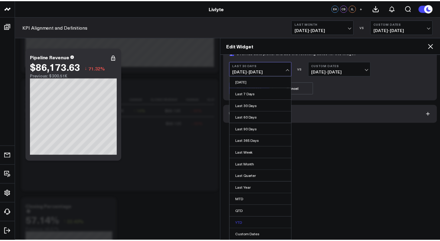
scroll to position [0, 0]
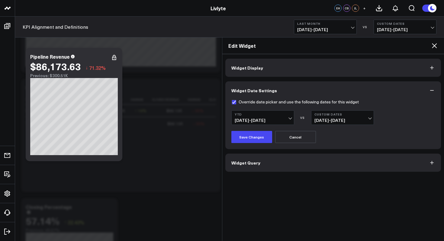
click at [291, 138] on button "Cancel" at bounding box center [295, 137] width 41 height 12
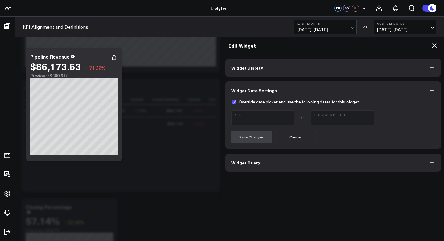
click at [437, 50] on div "Edit Widget" at bounding box center [334, 45] width 222 height 17
click at [436, 47] on icon at bounding box center [434, 45] width 7 height 7
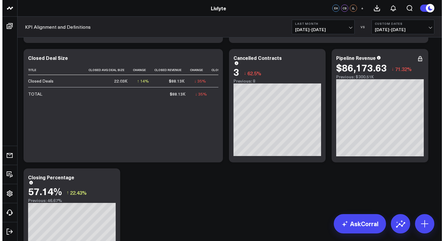
scroll to position [243, 0]
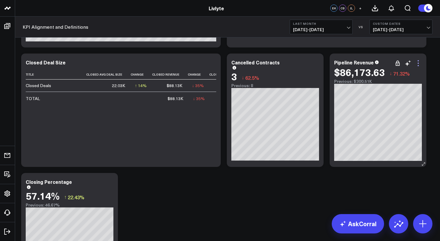
click at [420, 63] on icon at bounding box center [417, 63] width 7 height 7
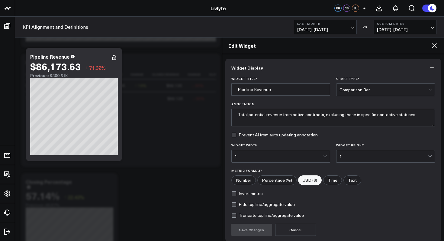
scroll to position [51, 0]
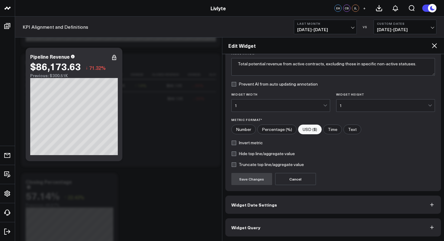
click at [241, 206] on span "Widget Date Settings" at bounding box center [255, 204] width 46 height 5
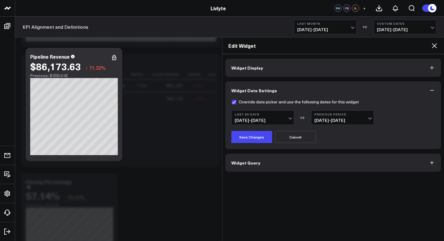
click at [268, 112] on button "Last 30 Days [DATE] - [DATE]" at bounding box center [263, 117] width 63 height 15
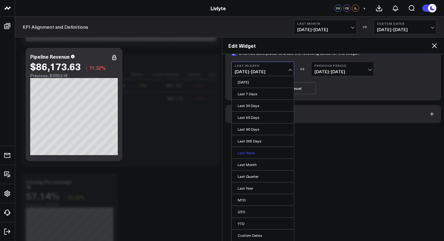
scroll to position [49, 0]
click at [260, 219] on link "YTD" at bounding box center [263, 222] width 62 height 11
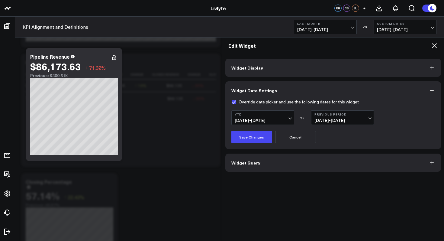
scroll to position [0, 0]
click at [277, 123] on button "YTD [DATE] - [DATE]" at bounding box center [263, 117] width 63 height 15
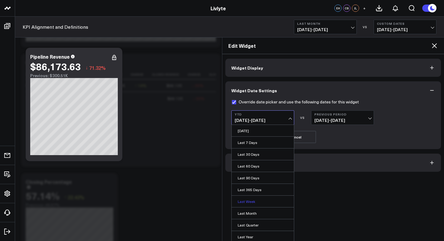
scroll to position [49, 0]
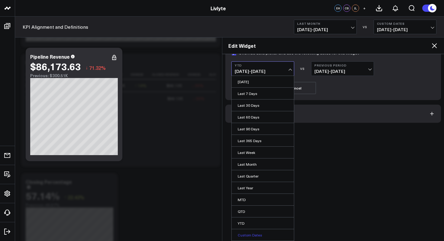
click at [253, 233] on link "Custom Dates" at bounding box center [263, 234] width 62 height 11
select select "9"
select select "2025"
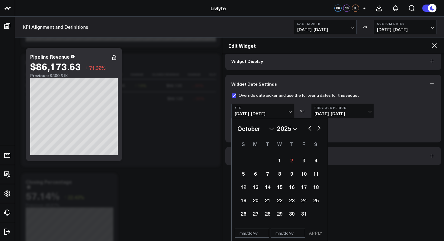
scroll to position [0, 0]
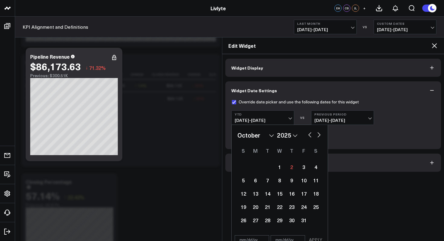
click at [307, 135] on div "January February March April May June July August September October November [D…" at bounding box center [280, 135] width 85 height 9
click at [310, 135] on button "button" at bounding box center [310, 134] width 6 height 7
select select "8"
select select "2025"
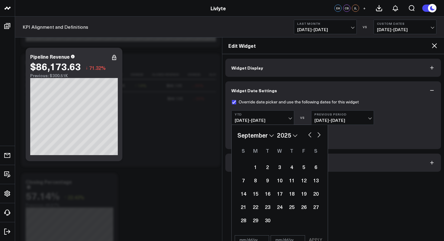
click at [310, 135] on button "button" at bounding box center [310, 134] width 6 height 7
select select "7"
select select "2025"
click at [310, 135] on button "button" at bounding box center [310, 134] width 6 height 7
select select "5"
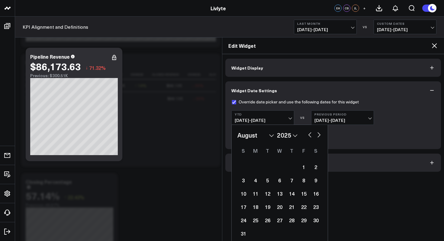
select select "2025"
click at [310, 135] on button "button" at bounding box center [310, 134] width 6 height 7
select select "3"
select select "2025"
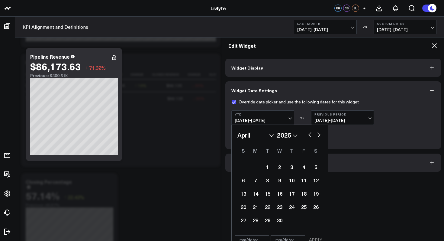
click at [310, 135] on button "button" at bounding box center [310, 134] width 6 height 7
select select "2"
select select "2025"
click at [310, 135] on button "button" at bounding box center [310, 134] width 6 height 7
select select "1"
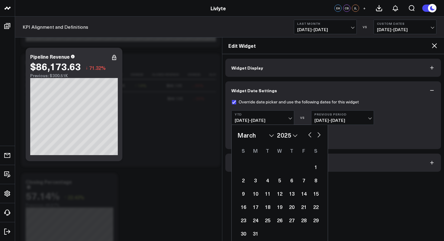
select select "2025"
click at [310, 135] on button "button" at bounding box center [310, 134] width 6 height 7
select select "2025"
click at [278, 168] on div "1" at bounding box center [280, 167] width 12 height 12
type input "[DATE]"
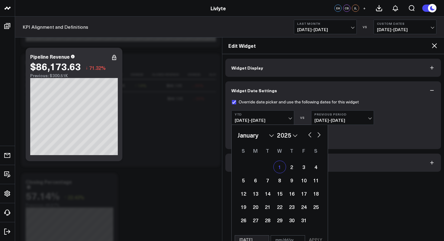
select select "2025"
click at [278, 168] on div "1" at bounding box center [280, 167] width 12 height 12
type input "[DATE]"
select select "2025"
click at [282, 167] on div "1" at bounding box center [280, 167] width 12 height 12
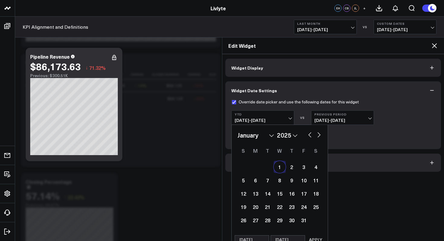
select select "2025"
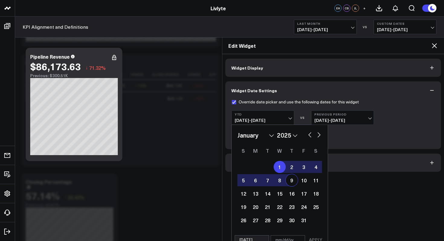
click at [295, 185] on div "1 2 3 4 5 6 7 8 9 10 11 12 13 14 15 16 17 18 19 20 21 22 23 24 25 26 27 28 29 3…" at bounding box center [280, 193] width 85 height 67
click at [318, 137] on button "button" at bounding box center [319, 134] width 6 height 7
select select "1"
select select "2025"
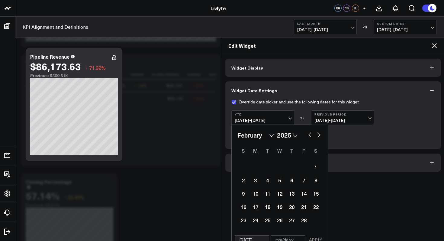
click at [319, 137] on button "button" at bounding box center [319, 134] width 6 height 7
select select "4"
select select "2025"
click at [319, 137] on button "button" at bounding box center [319, 134] width 6 height 7
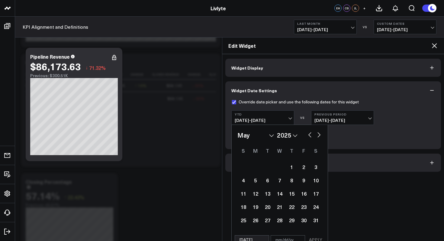
select select "5"
select select "2025"
click at [319, 137] on button "button" at bounding box center [319, 134] width 6 height 7
select select "6"
select select "2025"
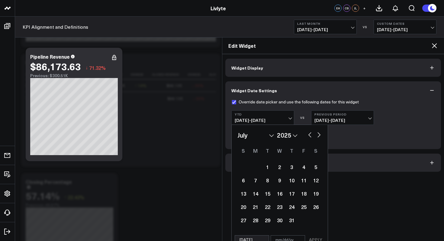
click at [319, 137] on button "button" at bounding box center [319, 134] width 6 height 7
select select "8"
select select "2025"
click at [319, 137] on button "button" at bounding box center [319, 134] width 6 height 7
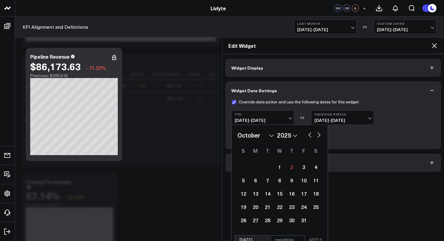
select select "10"
select select "2025"
click at [319, 138] on button "button" at bounding box center [319, 134] width 6 height 7
select select "11"
select select "2025"
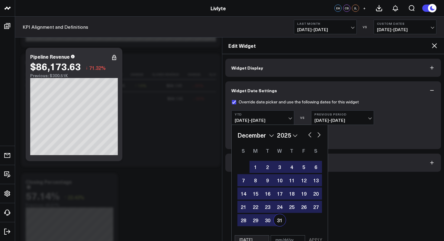
click at [276, 220] on div "31" at bounding box center [280, 220] width 12 height 12
type input "[DATE]"
select select "11"
select select "2025"
click at [278, 221] on div "31" at bounding box center [280, 220] width 12 height 12
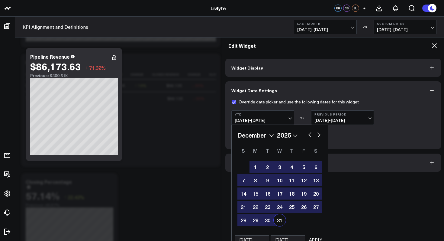
type input "[DATE]"
select select "11"
select select "2025"
click at [312, 136] on button "button" at bounding box center [310, 134] width 6 height 7
select select "10"
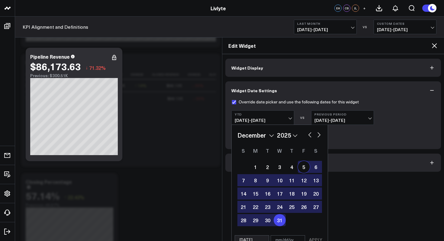
select select "2025"
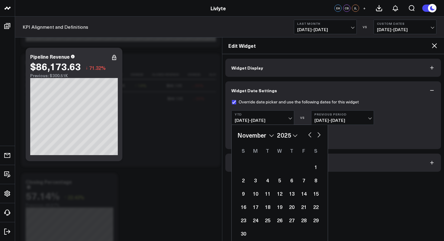
click at [312, 136] on button "button" at bounding box center [310, 134] width 6 height 7
select select "9"
select select "2025"
click at [312, 136] on button "button" at bounding box center [310, 134] width 6 height 7
select select "7"
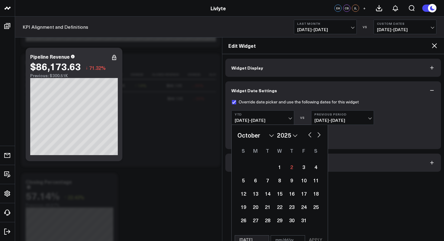
select select "2025"
click at [312, 136] on button "button" at bounding box center [310, 134] width 6 height 7
select select "4"
select select "2025"
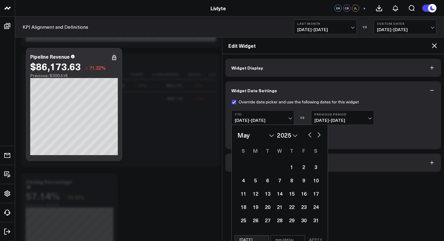
click at [312, 136] on button "button" at bounding box center [310, 134] width 6 height 7
select select "2"
select select "2025"
click at [312, 136] on button "button" at bounding box center [310, 134] width 6 height 7
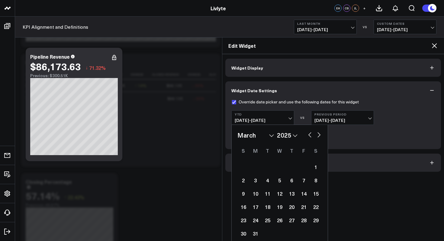
select select "1"
select select "2025"
click at [312, 136] on button "button" at bounding box center [310, 134] width 6 height 7
select select "2025"
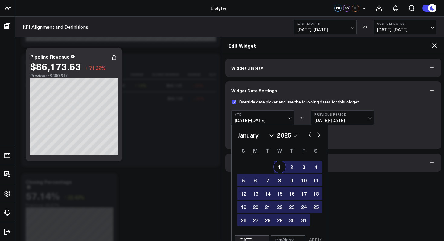
click at [279, 166] on div "1" at bounding box center [280, 167] width 12 height 12
type input "[DATE]"
select select "2025"
click at [318, 241] on button "APPLY" at bounding box center [316, 239] width 18 height 9
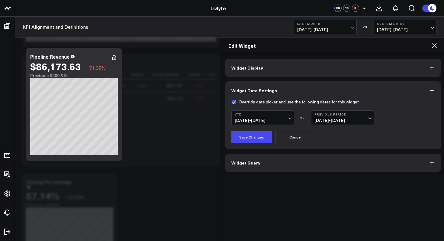
click at [412, 73] on button "Widget Display" at bounding box center [334, 68] width 216 height 18
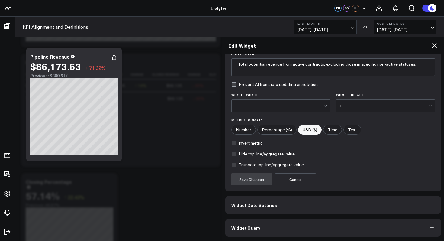
scroll to position [51, 0]
click at [284, 206] on button "Widget Date Settings" at bounding box center [334, 205] width 216 height 18
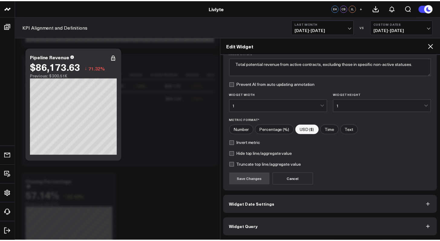
scroll to position [0, 0]
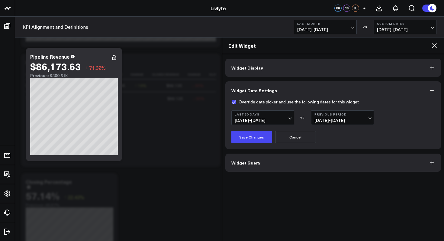
click at [232, 102] on label "Override date picker and use the following dates for this widget" at bounding box center [296, 101] width 128 height 5
click at [232, 102] on input "Override date picker and use the following dates for this widget" at bounding box center [234, 101] width 5 height 5
click at [288, 138] on button "Cancel" at bounding box center [295, 137] width 41 height 12
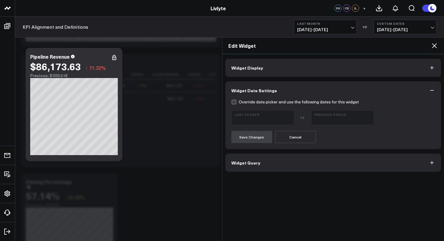
click at [255, 143] on div "Override date picker and use the following dates for this widget Last 30 Days V…" at bounding box center [334, 124] width 216 height 50
click at [232, 103] on label "Override date picker and use the following dates for this widget" at bounding box center [296, 101] width 128 height 5
click at [232, 103] on input "Override date picker and use the following dates for this widget" at bounding box center [234, 101] width 5 height 5
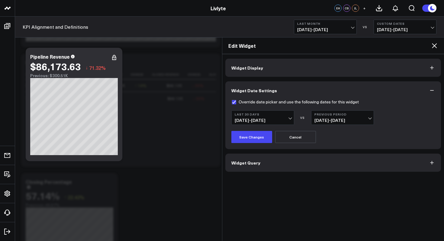
click at [232, 103] on label "Override date picker and use the following dates for this widget" at bounding box center [296, 101] width 128 height 5
click at [232, 103] on input "Override date picker and use the following dates for this widget" at bounding box center [234, 101] width 5 height 5
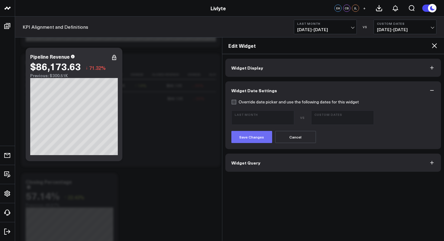
click at [261, 139] on button "Save Changes" at bounding box center [252, 137] width 41 height 12
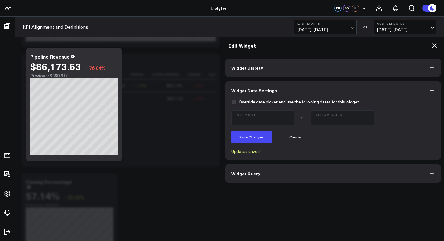
click at [346, 27] on button "Last Month [DATE] - [DATE]" at bounding box center [325, 27] width 63 height 15
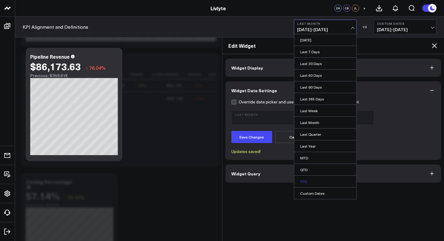
click at [323, 183] on link "YTD" at bounding box center [325, 181] width 62 height 11
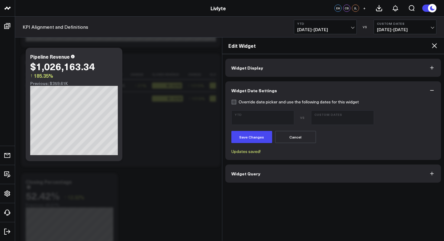
click at [238, 103] on label "Override date picker and use the following dates for this widget" at bounding box center [296, 101] width 128 height 5
click at [236, 103] on input "Override date picker and use the following dates for this widget" at bounding box center [234, 101] width 5 height 5
checkbox input "true"
click at [331, 113] on b "Custom Dates" at bounding box center [343, 114] width 56 height 4
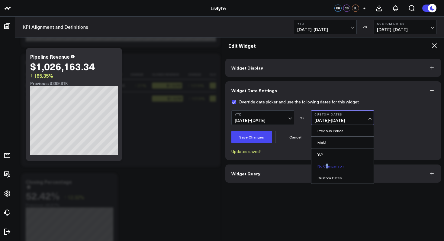
click at [327, 165] on link "No Comparison" at bounding box center [343, 165] width 62 height 11
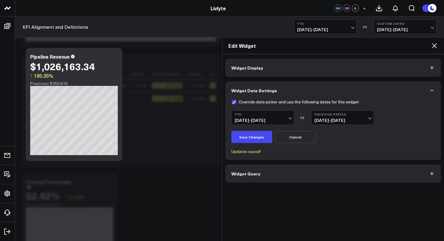
click at [344, 119] on span "[DATE] - [DATE]" at bounding box center [343, 120] width 56 height 5
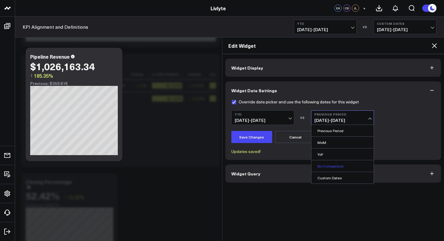
click at [332, 168] on link "No Comparison" at bounding box center [343, 165] width 62 height 11
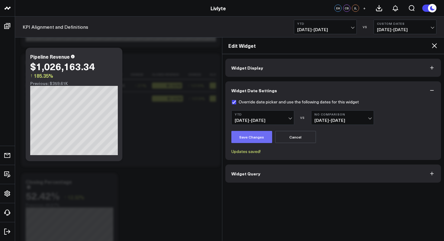
click at [251, 139] on button "Save Changes" at bounding box center [252, 137] width 41 height 12
click at [350, 28] on span "[DATE] - [DATE]" at bounding box center [325, 29] width 56 height 5
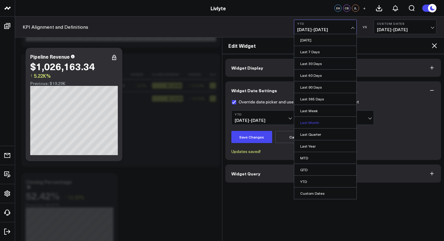
click at [323, 122] on link "Last Month" at bounding box center [325, 122] width 62 height 11
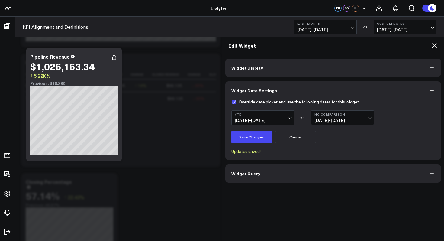
click at [435, 44] on icon at bounding box center [434, 45] width 7 height 7
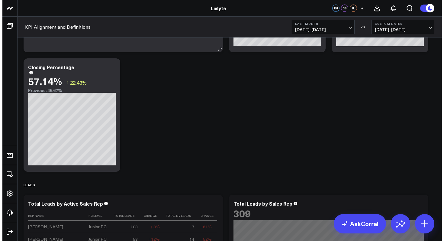
scroll to position [360, 0]
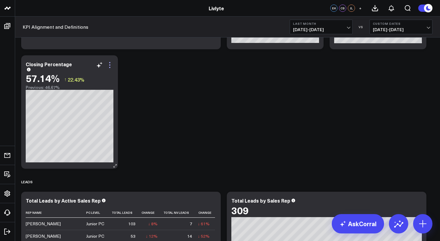
click at [112, 66] on icon at bounding box center [109, 64] width 7 height 7
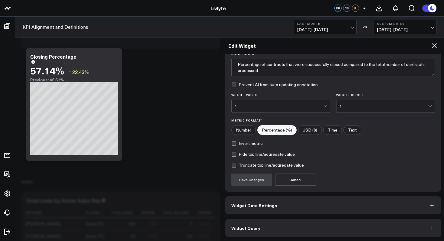
scroll to position [51, 0]
click at [262, 204] on span "Widget Date Settings" at bounding box center [255, 204] width 46 height 5
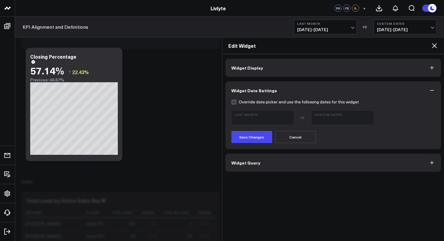
scroll to position [0, 0]
click at [262, 168] on button "Widget Query" at bounding box center [334, 163] width 216 height 18
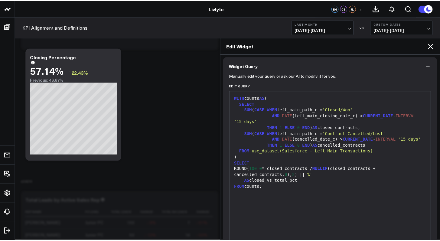
scroll to position [48, 0]
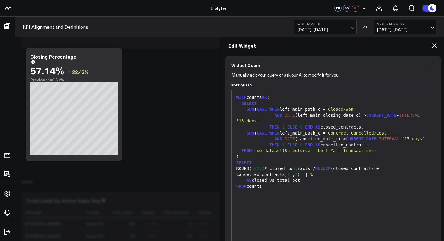
click at [440, 41] on div "Edit Widget" at bounding box center [334, 45] width 222 height 17
click at [432, 46] on icon at bounding box center [434, 45] width 7 height 7
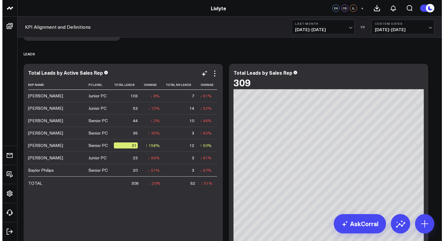
scroll to position [487, 0]
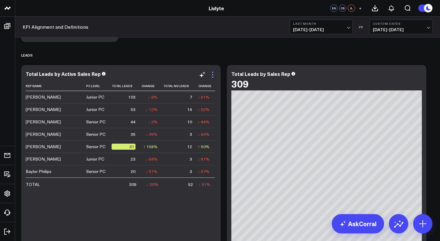
click at [214, 76] on icon at bounding box center [212, 74] width 7 height 7
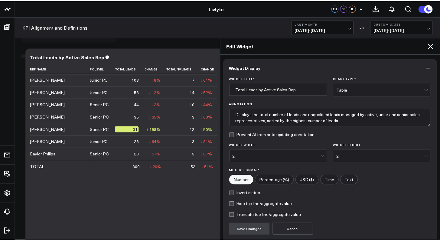
scroll to position [51, 0]
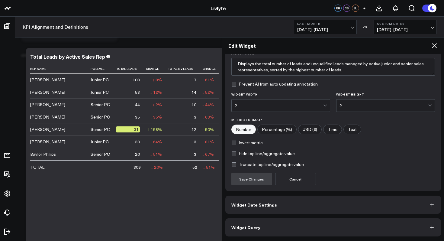
click at [269, 230] on button "Widget Query" at bounding box center [334, 227] width 216 height 18
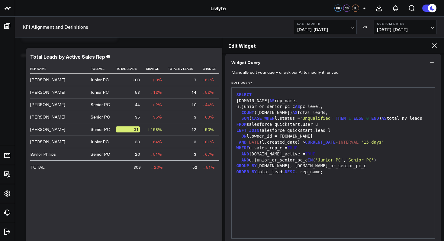
click at [435, 44] on icon at bounding box center [434, 45] width 7 height 7
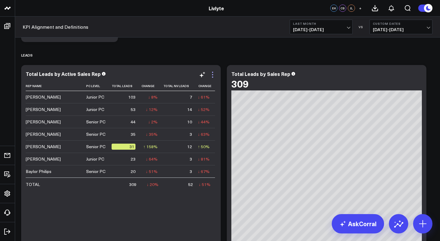
click at [213, 73] on icon at bounding box center [212, 74] width 7 height 7
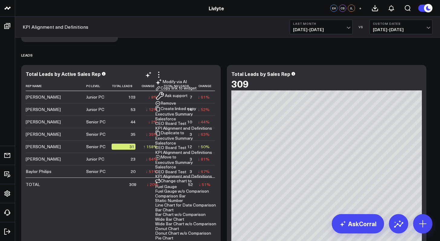
click at [187, 101] on button "Ask support" at bounding box center [171, 96] width 32 height 10
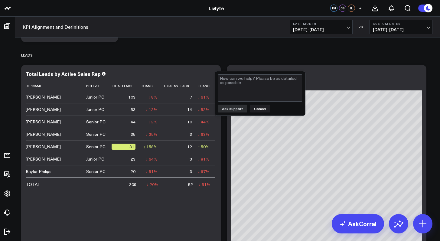
click at [248, 111] on div "Ask support Cancel" at bounding box center [260, 109] width 84 height 8
click at [253, 90] on textarea at bounding box center [260, 87] width 84 height 27
click at [287, 81] on textarea "Can we confirm that the date filter counting the Opportunities" at bounding box center [260, 87] width 84 height 27
click at [288, 78] on textarea "Can we confirm that the date filter counting the Opportunities" at bounding box center [260, 87] width 84 height 27
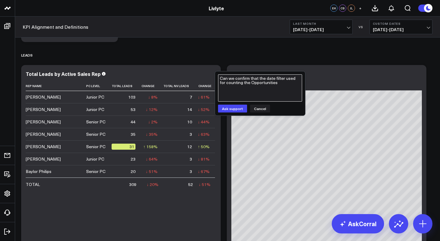
click at [279, 85] on textarea "Can we confirm that the date filter used for counting the Opportunities" at bounding box center [260, 87] width 84 height 27
paste textarea "Date/Time Lead Originally Created"
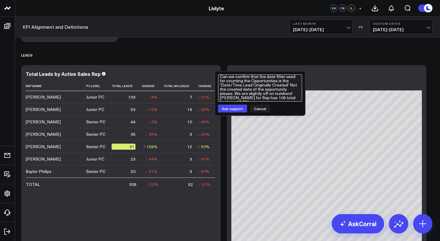
scroll to position [5, 0]
type textarea "Can we confirm that the date filter used for counting the Opportunities is the …"
click at [239, 106] on button "Ask support" at bounding box center [232, 109] width 29 height 8
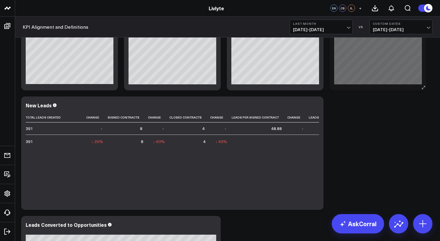
scroll to position [789, 0]
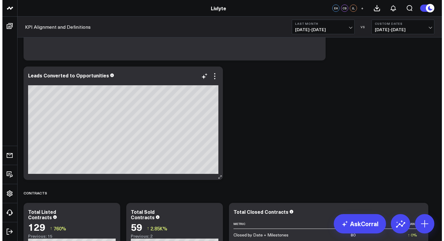
scroll to position [963, 0]
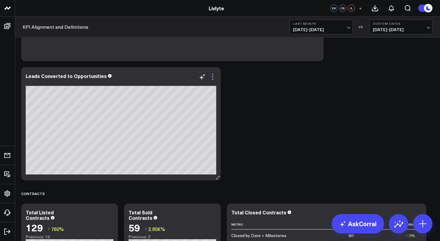
click at [216, 77] on icon at bounding box center [212, 76] width 7 height 7
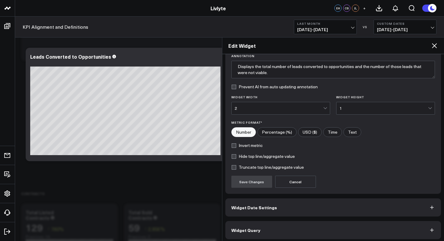
scroll to position [50, 0]
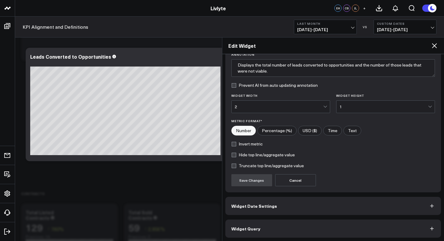
click at [263, 211] on button "Widget Date Settings" at bounding box center [334, 206] width 216 height 18
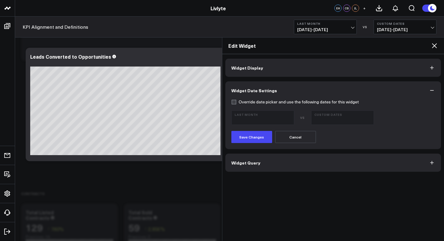
click at [260, 157] on button "Widget Query" at bounding box center [334, 163] width 216 height 18
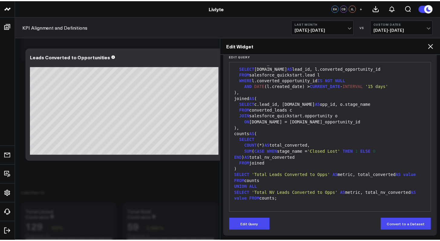
scroll to position [77, 0]
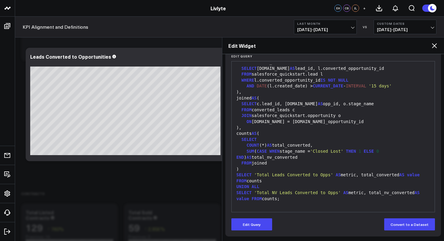
click at [433, 42] on icon at bounding box center [434, 45] width 7 height 7
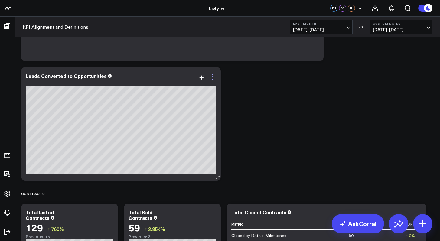
click at [214, 78] on icon at bounding box center [212, 76] width 7 height 7
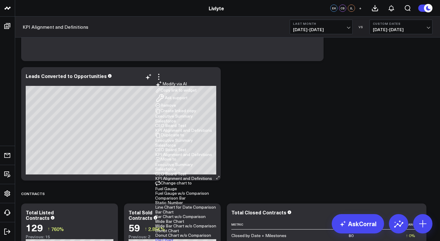
click at [187, 103] on button "Ask support" at bounding box center [171, 98] width 32 height 10
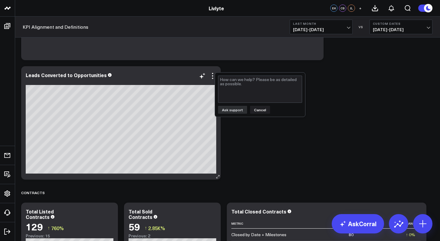
scroll to position [892, 0]
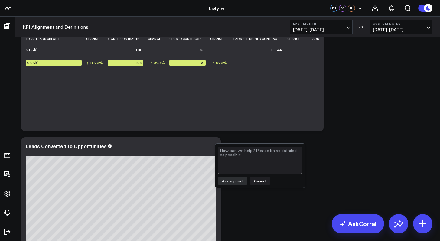
click at [257, 156] on textarea at bounding box center [260, 160] width 84 height 27
type textarea "Can we make this f"
click at [263, 180] on button "Cancel" at bounding box center [260, 181] width 20 height 8
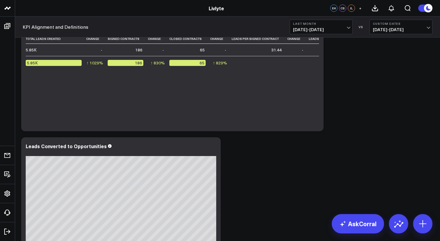
click at [345, 33] on button "Last Month [DATE] - [DATE]" at bounding box center [321, 27] width 63 height 15
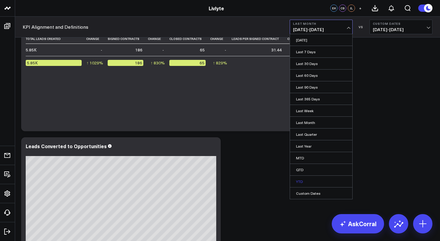
click at [296, 179] on link "YTD" at bounding box center [321, 181] width 62 height 11
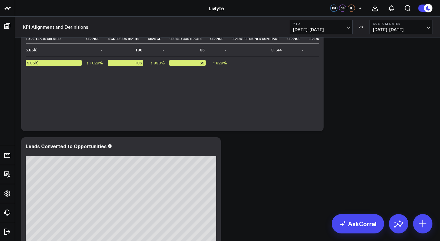
scroll to position [922, 0]
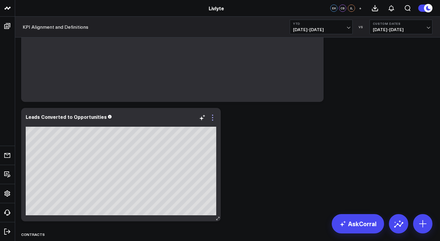
click at [216, 119] on icon at bounding box center [212, 117] width 7 height 7
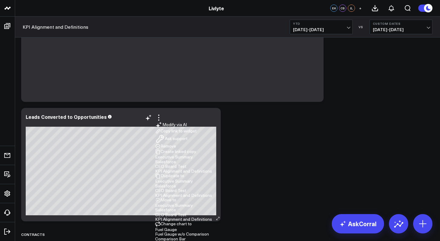
click at [178, 134] on button "Ask support" at bounding box center [171, 139] width 32 height 10
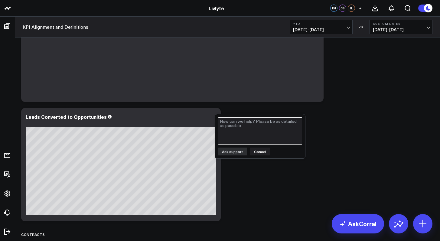
click at [229, 137] on textarea at bounding box center [260, 130] width 84 height 27
type textarea "This only Shows YTD Metric not the Date range. Can you help me and adjust that …"
click at [234, 154] on button "Ask support" at bounding box center [232, 152] width 29 height 8
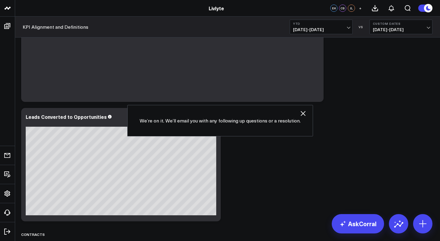
click at [300, 113] on icon "button" at bounding box center [302, 113] width 7 height 7
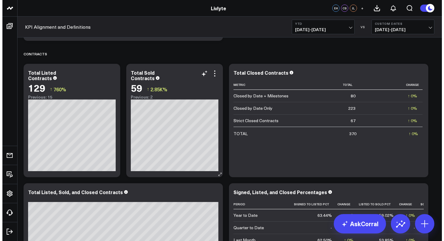
scroll to position [1098, 0]
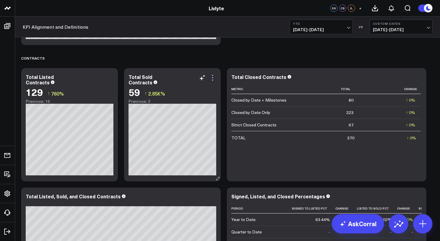
click at [215, 77] on icon at bounding box center [212, 77] width 7 height 7
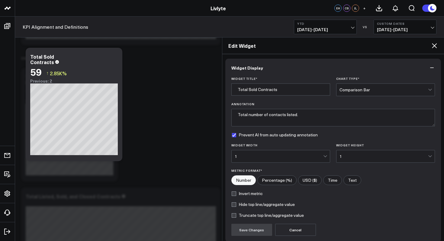
scroll to position [51, 0]
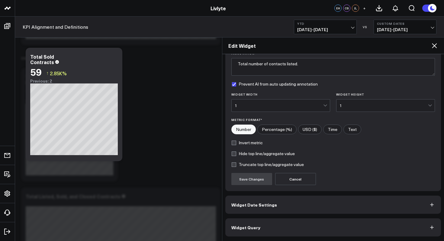
click at [281, 211] on button "Widget Date Settings" at bounding box center [334, 205] width 216 height 18
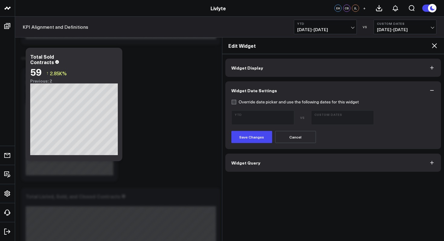
click at [285, 162] on button "Widget Query" at bounding box center [334, 163] width 216 height 18
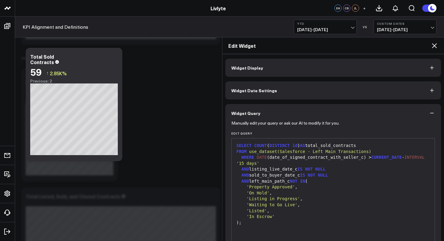
click at [285, 162] on div "WHERE DATE (date_of_signed_contract_with_seller_c) > CURRENT_DATE - INTERVAL '1…" at bounding box center [333, 160] width 197 height 12
click at [271, 73] on button "Widget Display" at bounding box center [334, 68] width 216 height 18
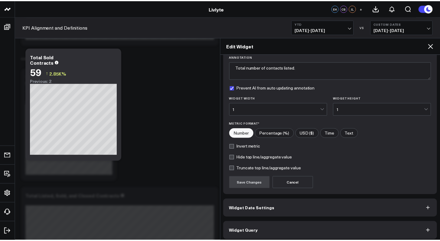
scroll to position [51, 0]
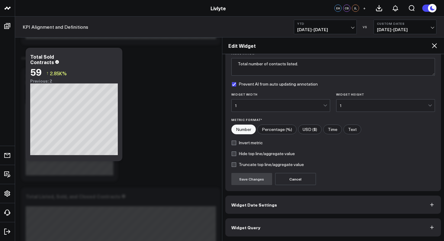
click at [291, 221] on button "Widget Query" at bounding box center [334, 227] width 216 height 18
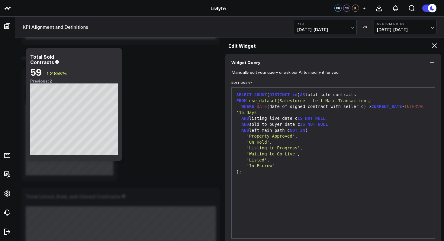
click at [289, 226] on div "SELECT COUNT ( DISTINCT id ) AS total_sold_contracts FROM use_dataset(Salesforc…" at bounding box center [333, 163] width 197 height 145
click at [435, 47] on icon at bounding box center [434, 45] width 7 height 7
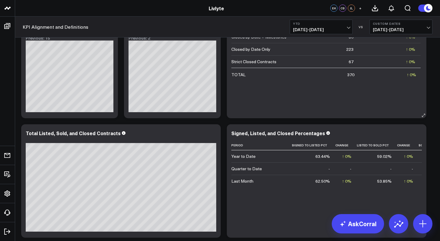
scroll to position [1180, 0]
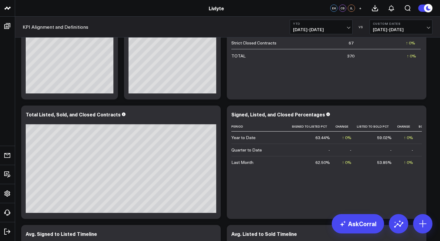
click at [328, 32] on span "[DATE] - [DATE]" at bounding box center [321, 29] width 56 height 5
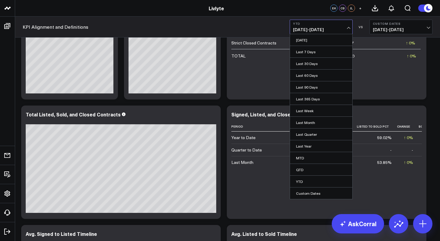
click at [275, 22] on div "KPI Alignment and Definitions YTD [DATE] - [DATE] [DATE] Last 7 Days Last 30 Da…" at bounding box center [227, 27] width 425 height 21
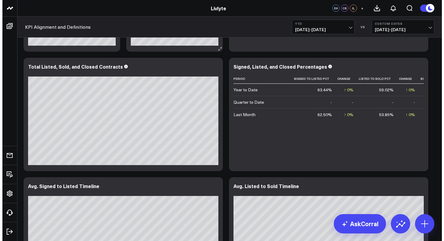
scroll to position [1223, 0]
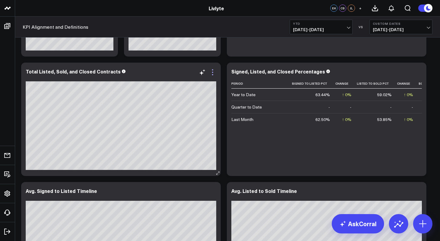
click at [214, 73] on icon at bounding box center [212, 72] width 7 height 7
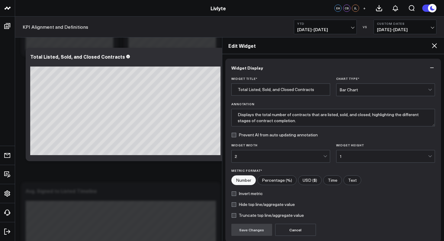
scroll to position [51, 0]
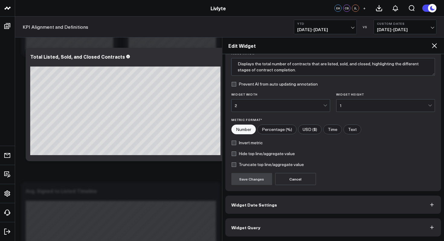
click at [296, 229] on button "Widget Query" at bounding box center [334, 227] width 216 height 18
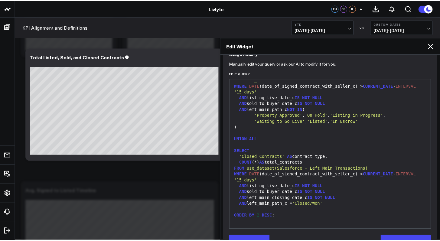
scroll to position [61, 0]
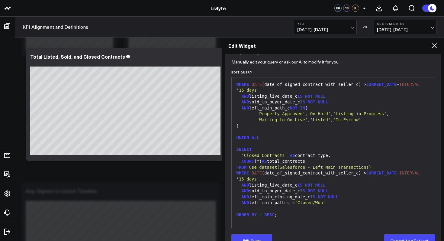
click at [434, 47] on icon at bounding box center [434, 45] width 7 height 7
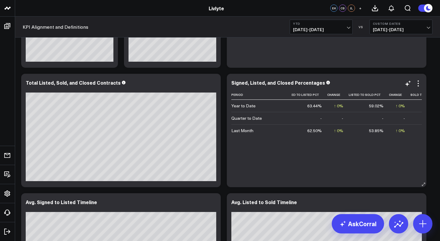
scroll to position [1208, 0]
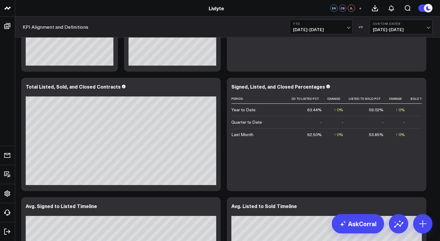
click at [339, 28] on span "[DATE] - [DATE]" at bounding box center [321, 29] width 56 height 5
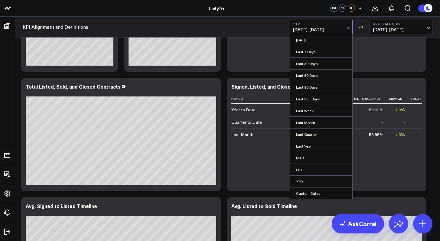
click at [339, 28] on span "[DATE] - [DATE]" at bounding box center [321, 29] width 56 height 5
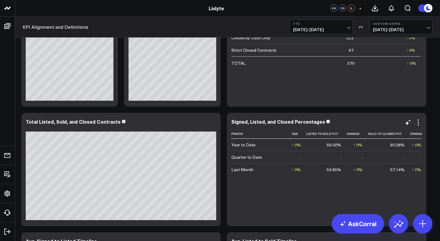
scroll to position [0, 51]
